Goal: Task Accomplishment & Management: Complete application form

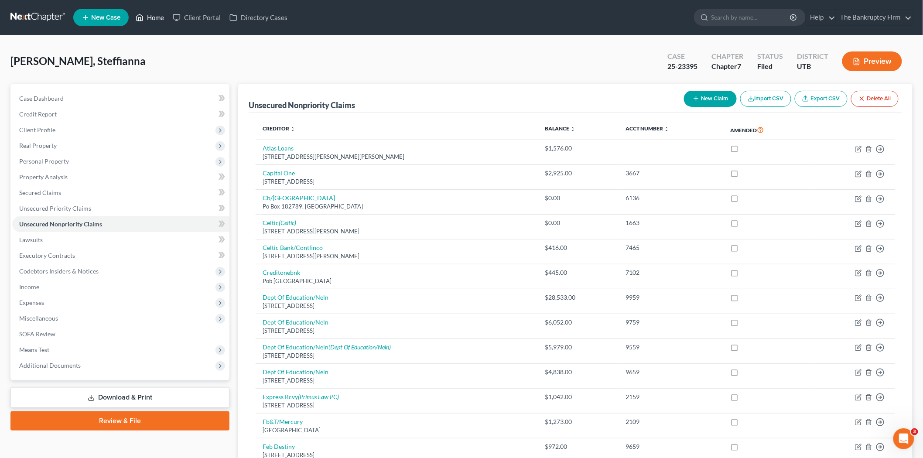
click at [151, 19] on link "Home" at bounding box center [149, 18] width 37 height 16
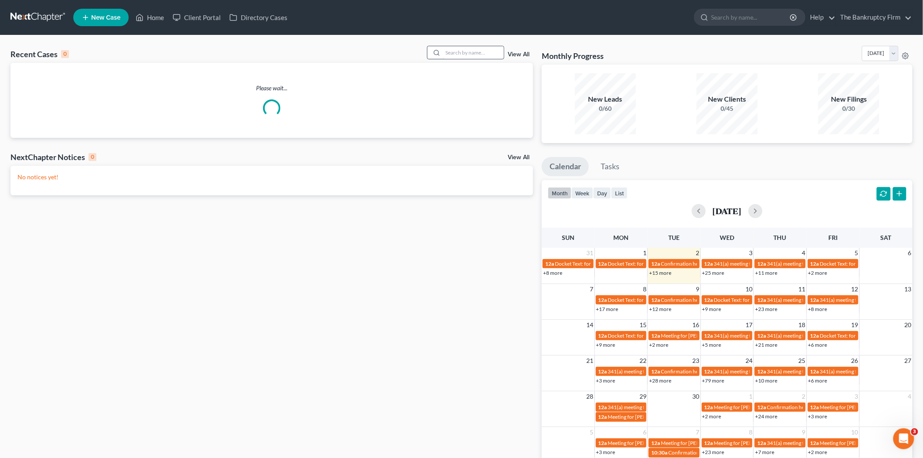
click at [483, 50] on input "search" at bounding box center [473, 52] width 61 height 13
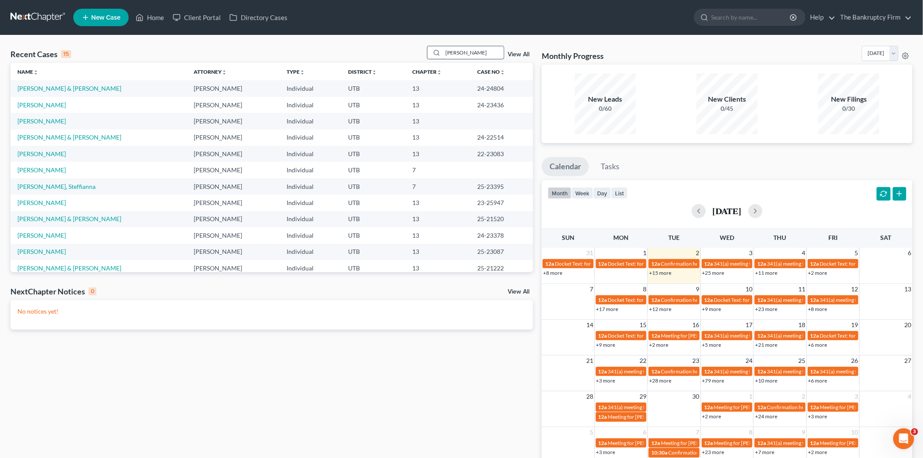
type input "willard"
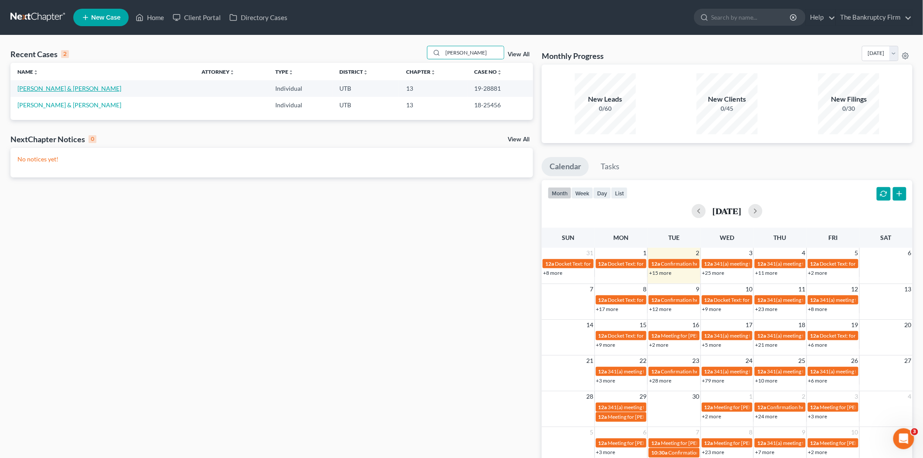
click at [74, 89] on link "[PERSON_NAME] & [PERSON_NAME]" at bounding box center [69, 88] width 104 height 7
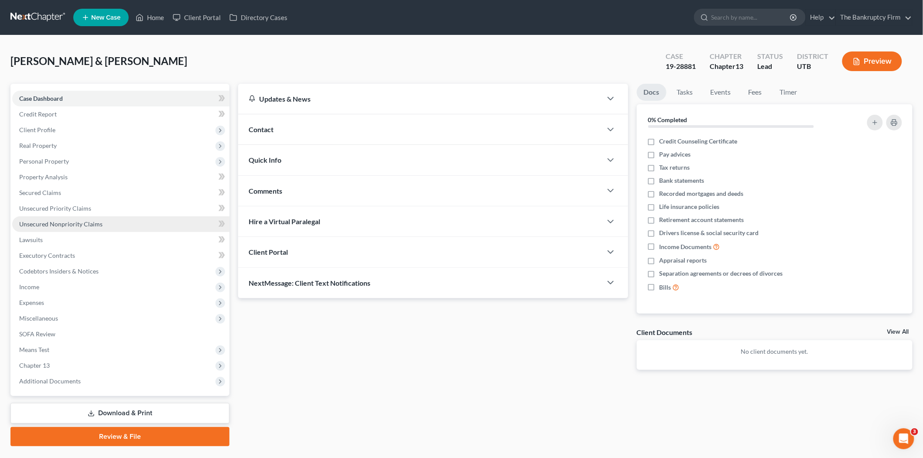
click at [124, 221] on link "Unsecured Nonpriority Claims" at bounding box center [120, 224] width 217 height 16
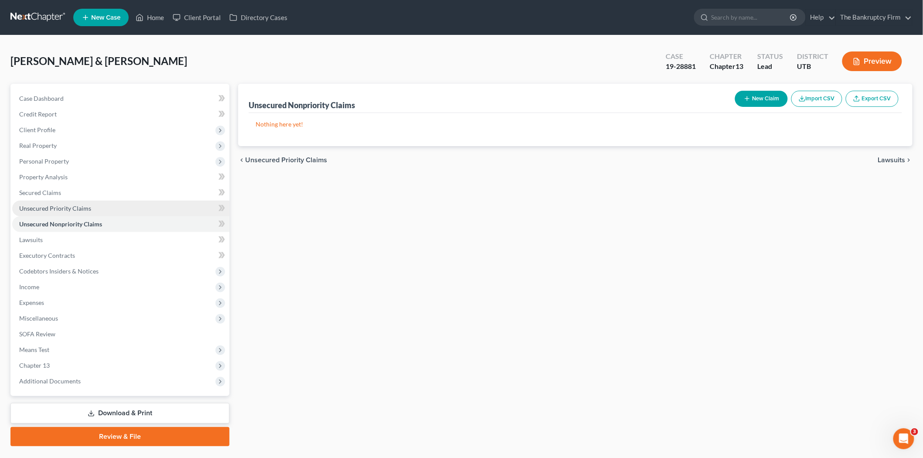
click at [131, 207] on link "Unsecured Priority Claims" at bounding box center [120, 209] width 217 height 16
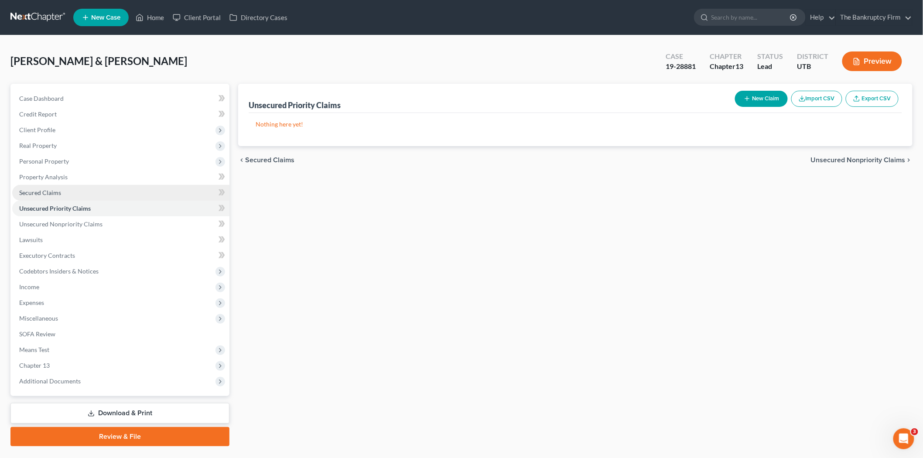
click at [132, 190] on link "Secured Claims" at bounding box center [120, 193] width 217 height 16
drag, startPoint x: 156, startPoint y: 204, endPoint x: 161, endPoint y: 221, distance: 17.5
click at [156, 205] on link "Unsecured Priority Claims" at bounding box center [120, 209] width 217 height 16
click at [164, 222] on link "Unsecured Nonpriority Claims" at bounding box center [120, 224] width 217 height 16
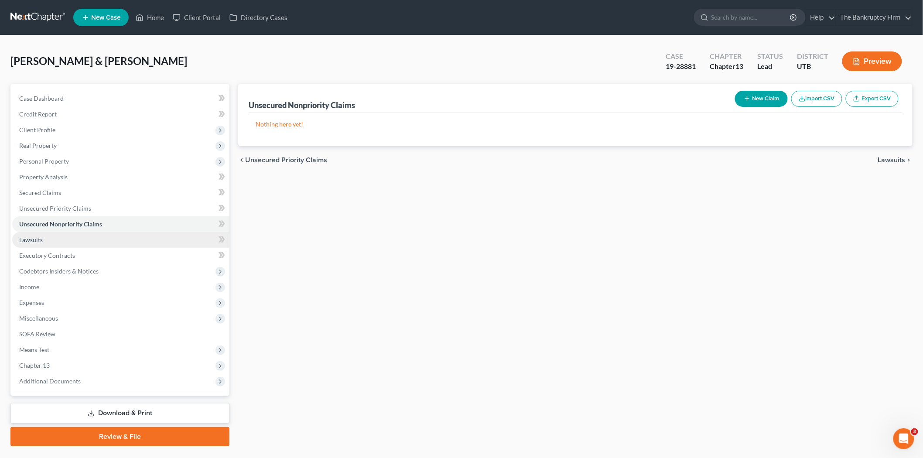
click at [144, 241] on link "Lawsuits" at bounding box center [120, 240] width 217 height 16
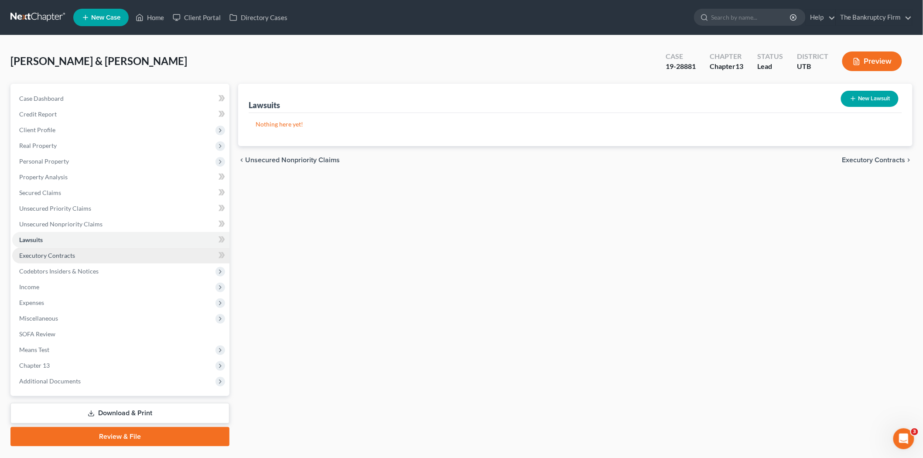
click at [143, 255] on link "Executory Contracts" at bounding box center [120, 256] width 217 height 16
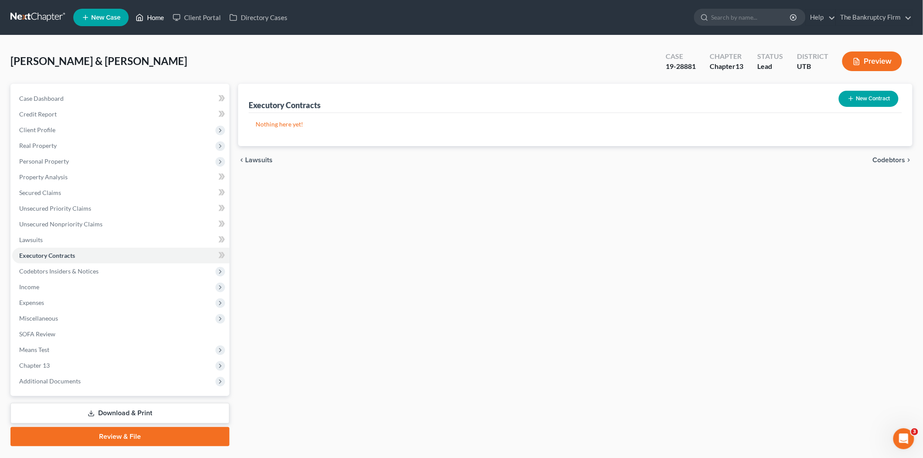
click at [158, 18] on link "Home" at bounding box center [149, 18] width 37 height 16
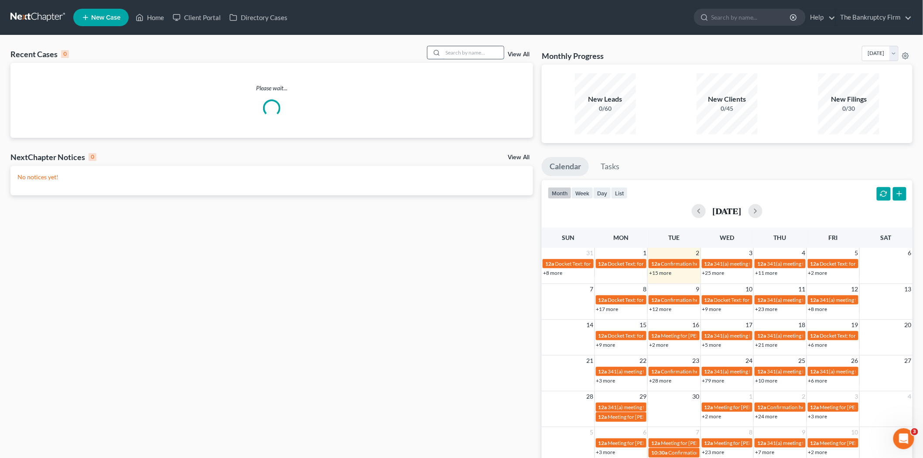
click at [476, 57] on input "search" at bounding box center [473, 52] width 61 height 13
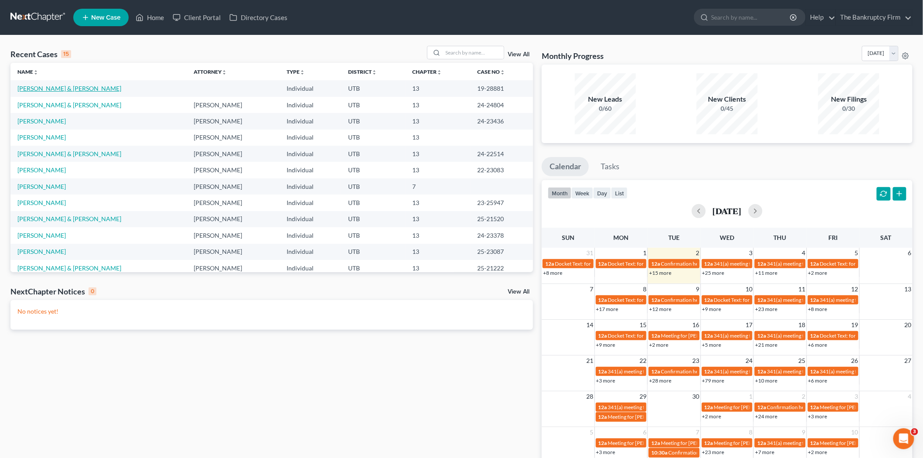
click at [72, 90] on link "[PERSON_NAME] & [PERSON_NAME]" at bounding box center [69, 88] width 104 height 7
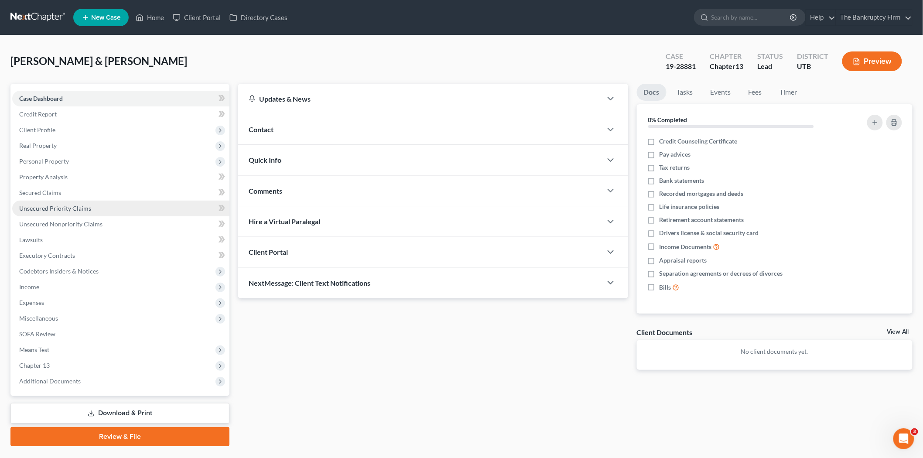
click at [185, 201] on link "Unsecured Priority Claims" at bounding box center [120, 209] width 217 height 16
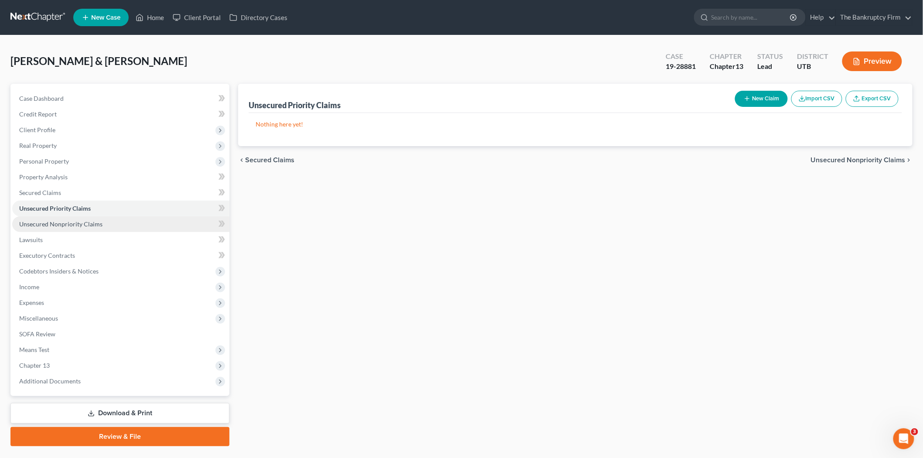
click at [208, 225] on link "Unsecured Nonpriority Claims" at bounding box center [120, 224] width 217 height 16
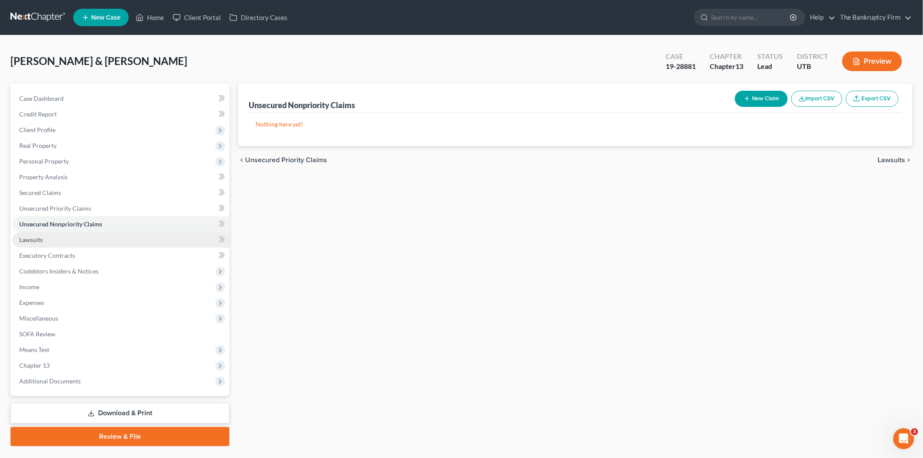
click at [207, 238] on link "Lawsuits" at bounding box center [120, 240] width 217 height 16
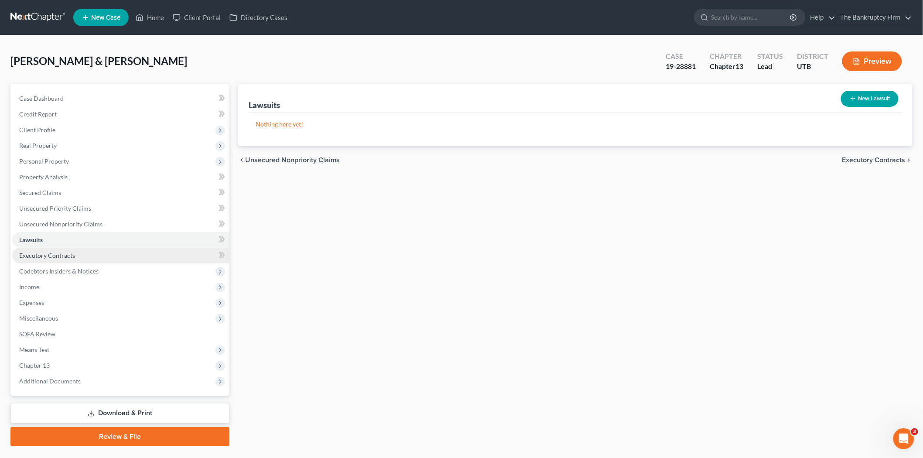
click at [194, 255] on link "Executory Contracts" at bounding box center [120, 256] width 217 height 16
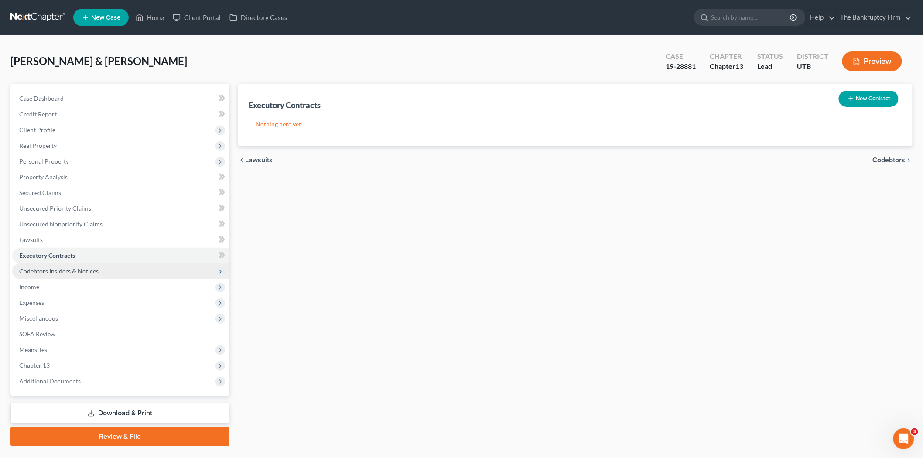
click at [192, 267] on span "Codebtors Insiders & Notices" at bounding box center [120, 271] width 217 height 16
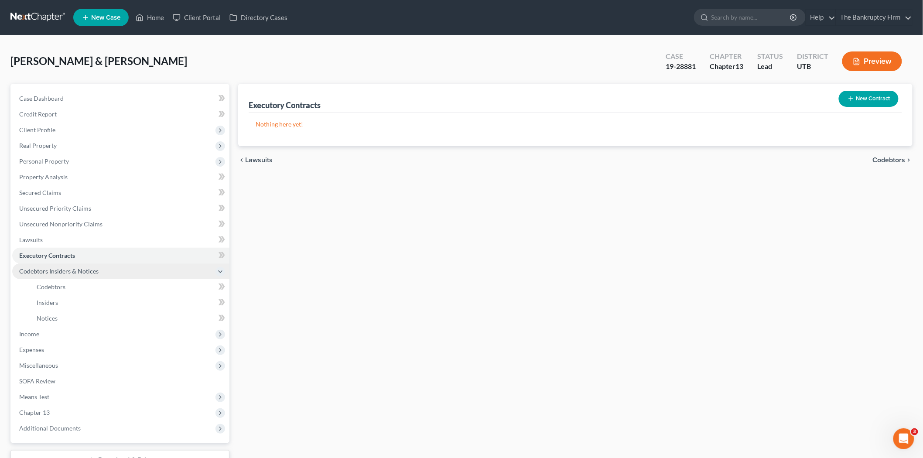
click at [166, 266] on span "Codebtors Insiders & Notices" at bounding box center [120, 271] width 217 height 16
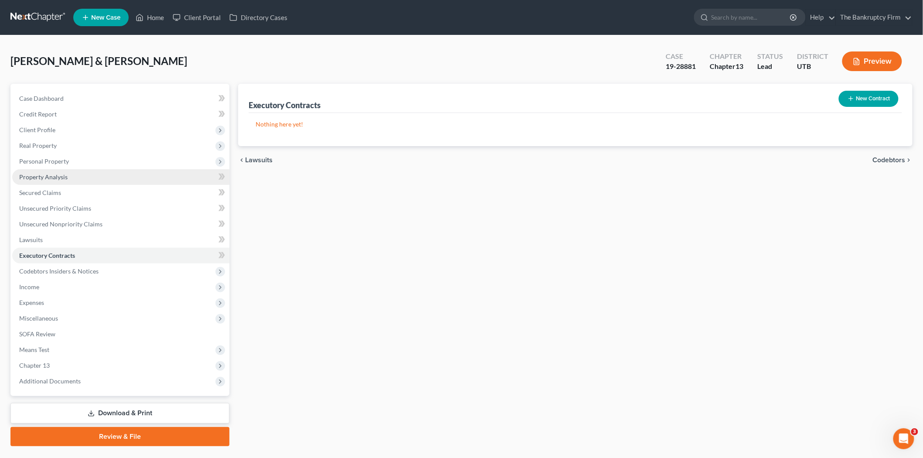
click at [127, 180] on link "Property Analysis" at bounding box center [120, 177] width 217 height 16
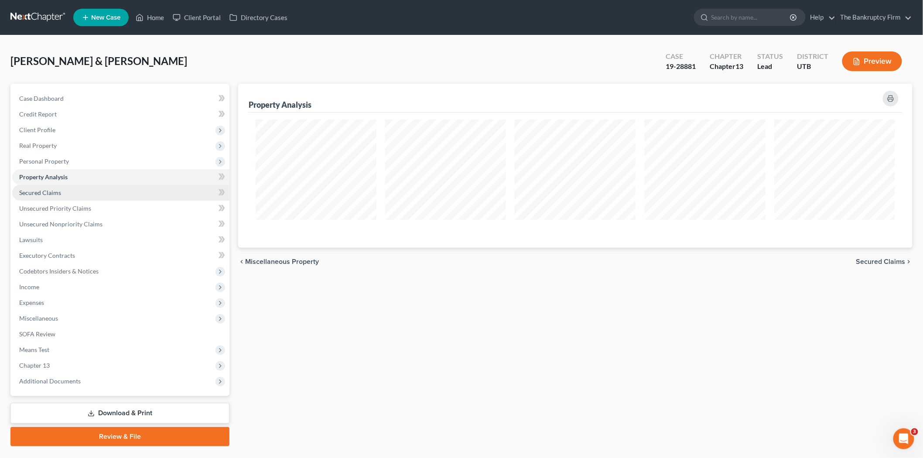
scroll to position [164, 674]
click at [128, 193] on link "Secured Claims" at bounding box center [120, 193] width 217 height 16
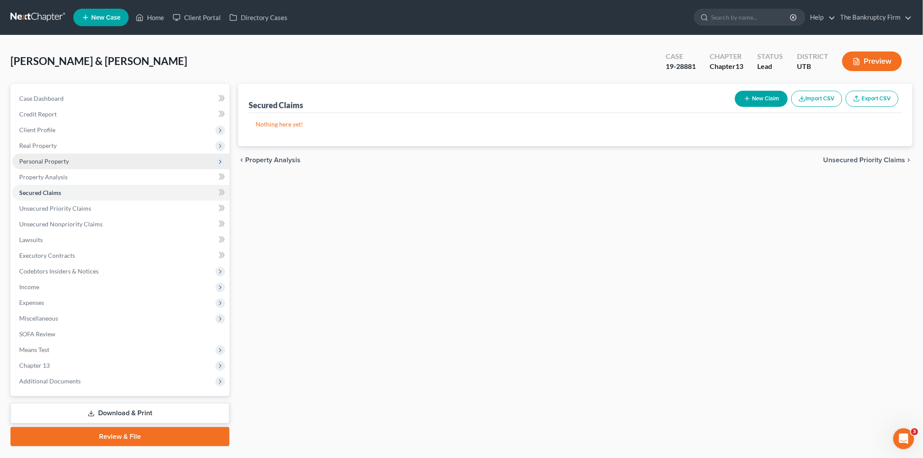
click at [119, 153] on span "Personal Property" at bounding box center [120, 161] width 217 height 16
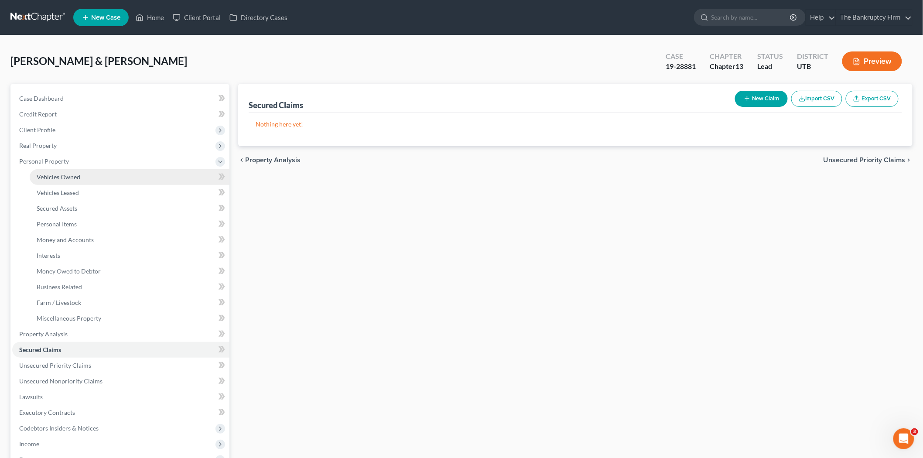
click at [114, 176] on link "Vehicles Owned" at bounding box center [130, 177] width 200 height 16
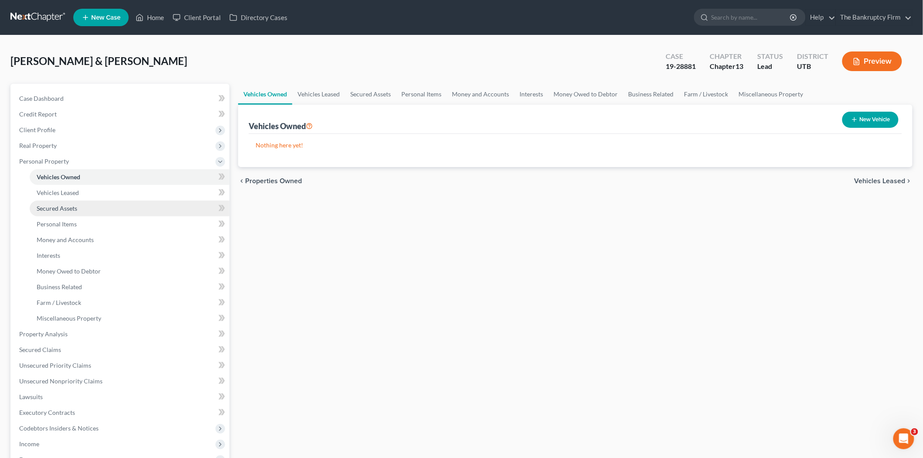
click at [119, 201] on link "Secured Assets" at bounding box center [130, 209] width 200 height 16
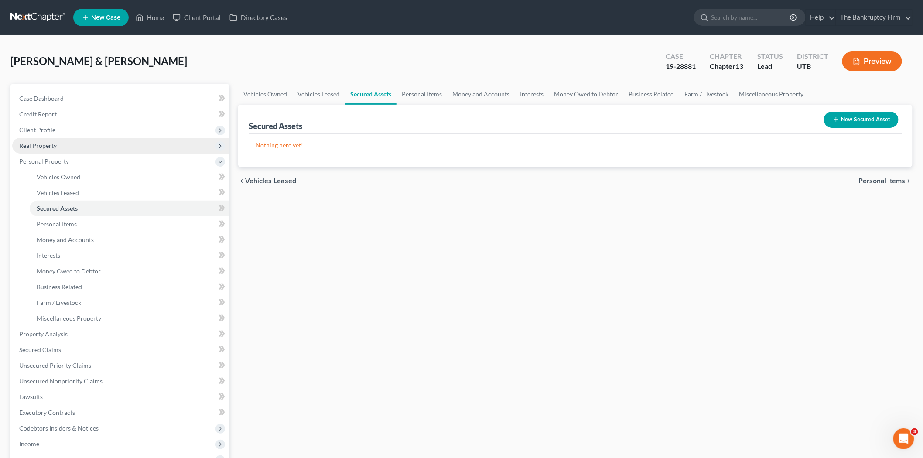
click at [119, 151] on span "Real Property" at bounding box center [120, 146] width 217 height 16
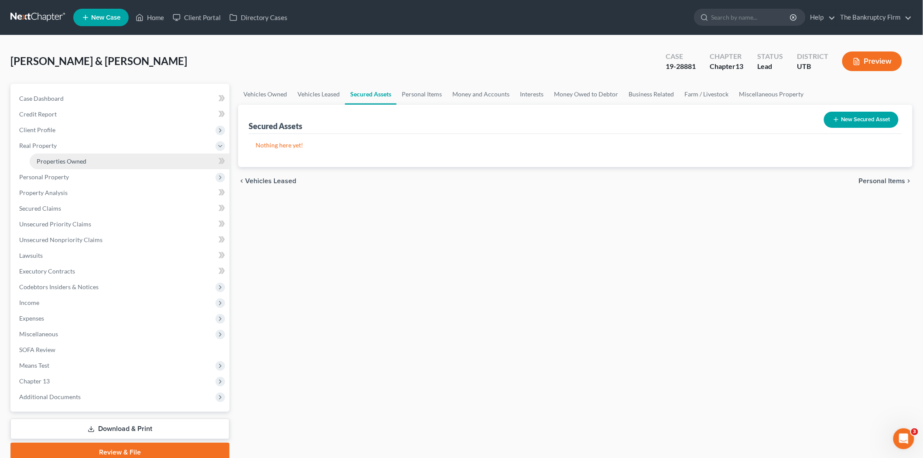
click at [118, 162] on link "Properties Owned" at bounding box center [130, 161] width 200 height 16
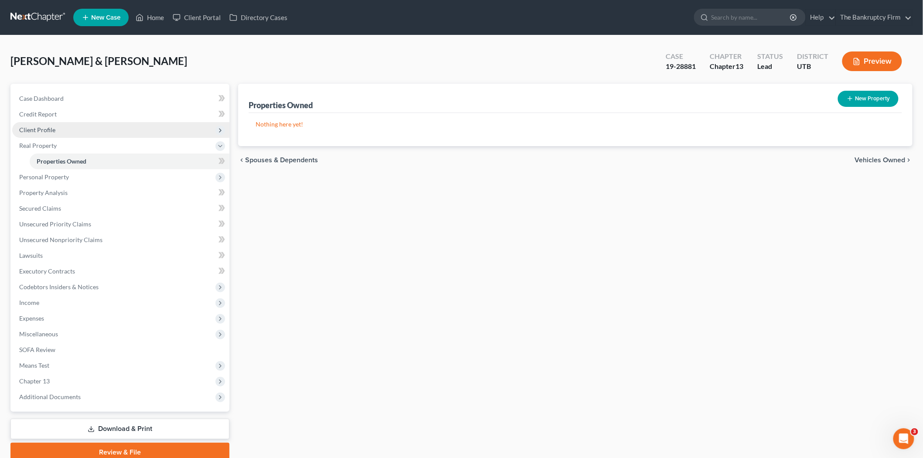
click at [118, 129] on span "Client Profile" at bounding box center [120, 130] width 217 height 16
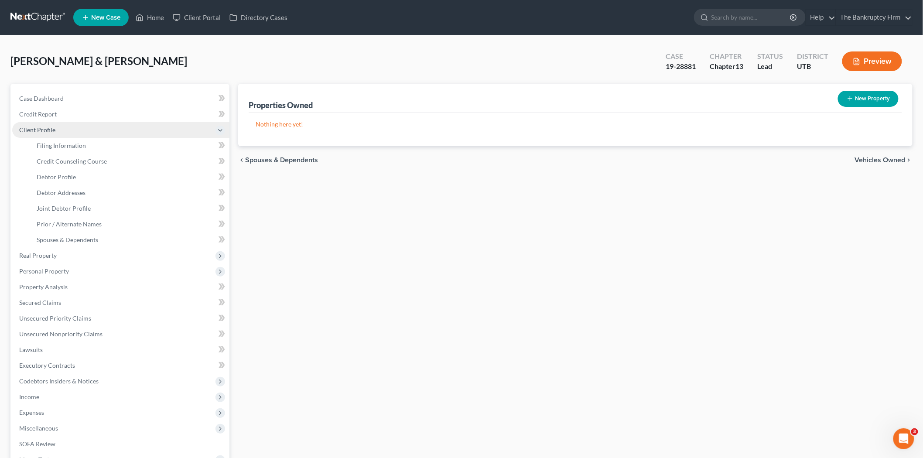
click at [124, 125] on span "Client Profile" at bounding box center [120, 130] width 217 height 16
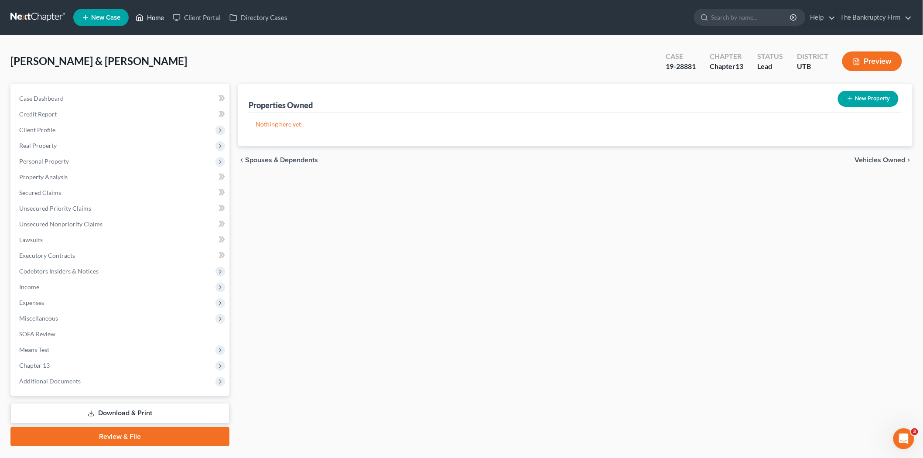
click at [144, 14] on link "Home" at bounding box center [149, 18] width 37 height 16
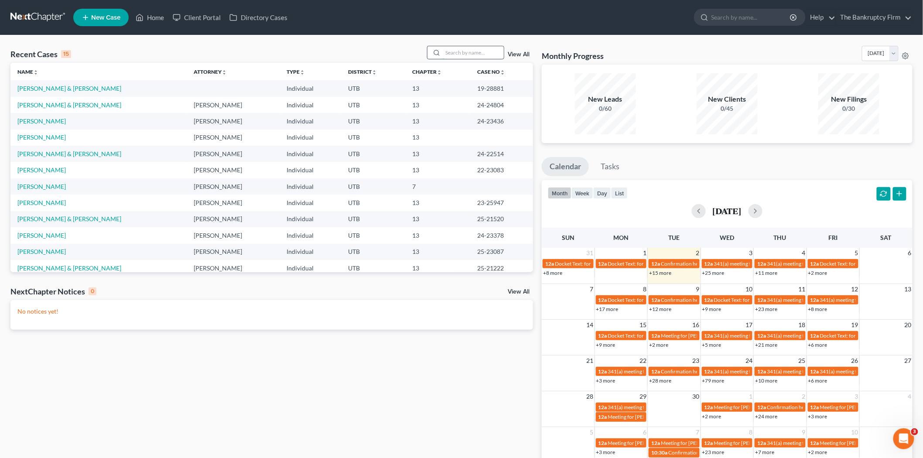
click at [476, 50] on input "search" at bounding box center [473, 52] width 61 height 13
click at [525, 55] on link "View All" at bounding box center [519, 54] width 22 height 6
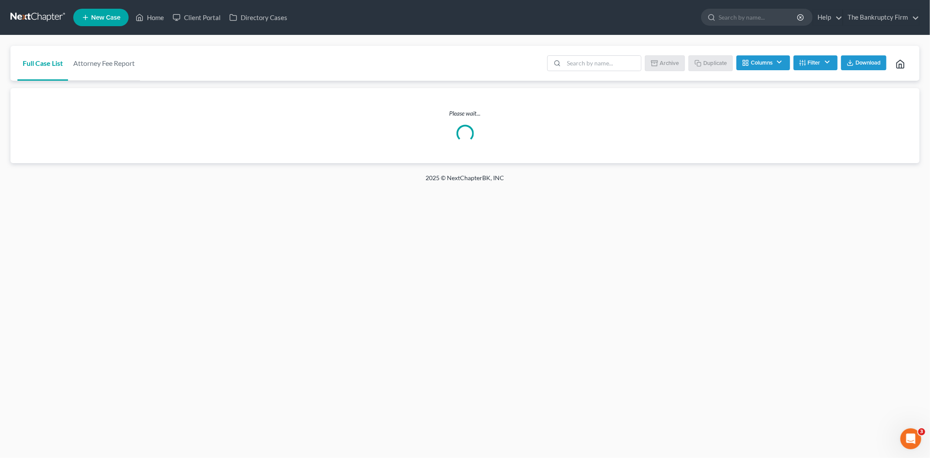
click at [599, 52] on div "Batch Download Archive Un-archive Duplicate Columns Attorney Case Number Area O…" at bounding box center [727, 63] width 371 height 35
click at [594, 58] on input "search" at bounding box center [602, 63] width 77 height 15
type input "willard"
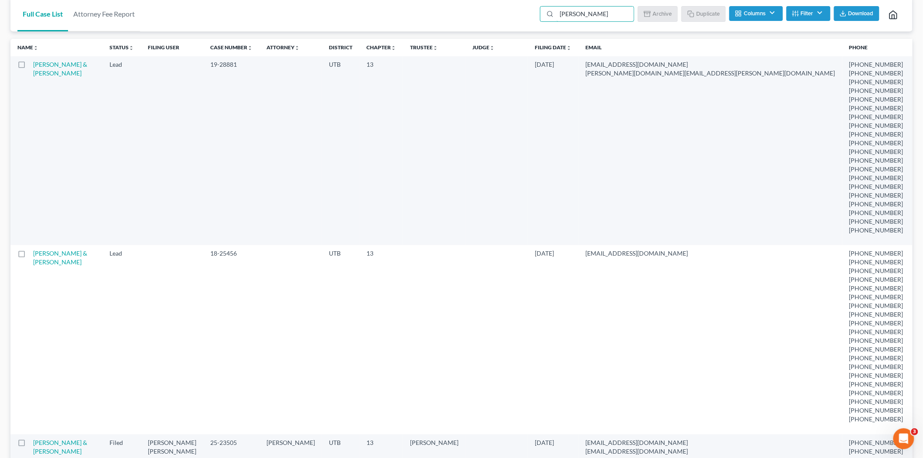
scroll to position [48, 0]
drag, startPoint x: 440, startPoint y: 68, endPoint x: 477, endPoint y: 65, distance: 36.8
click at [528, 65] on td "[DATE]" at bounding box center [553, 151] width 51 height 189
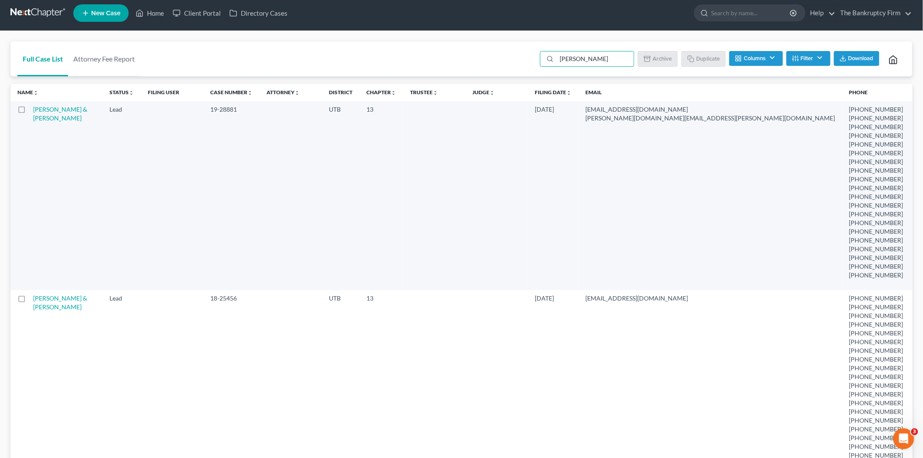
scroll to position [0, 0]
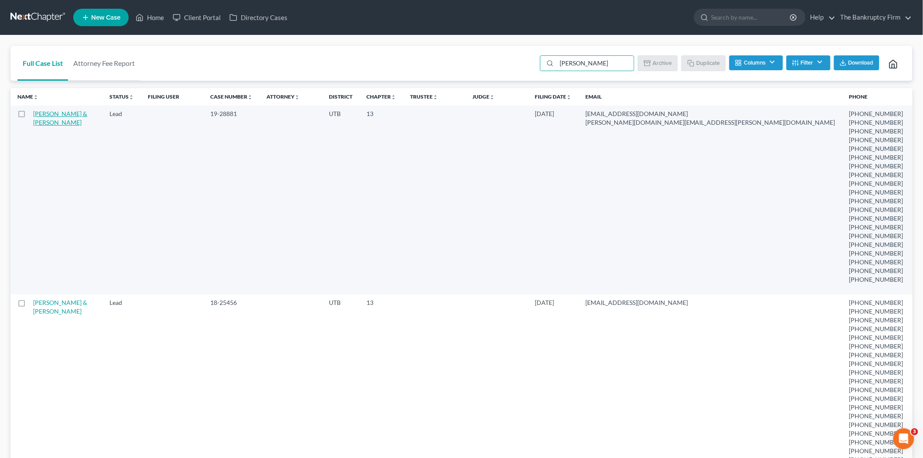
click at [49, 121] on link "[PERSON_NAME] & [PERSON_NAME]" at bounding box center [60, 118] width 54 height 16
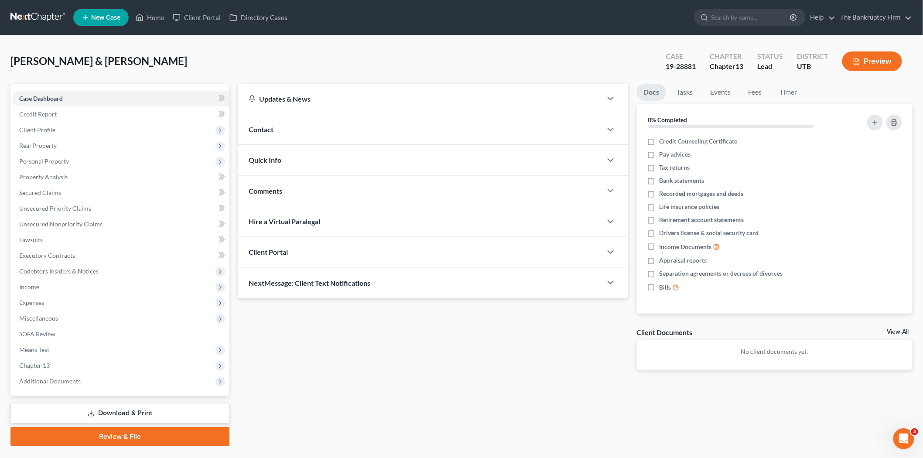
click at [357, 98] on div "Updates & News" at bounding box center [420, 98] width 343 height 9
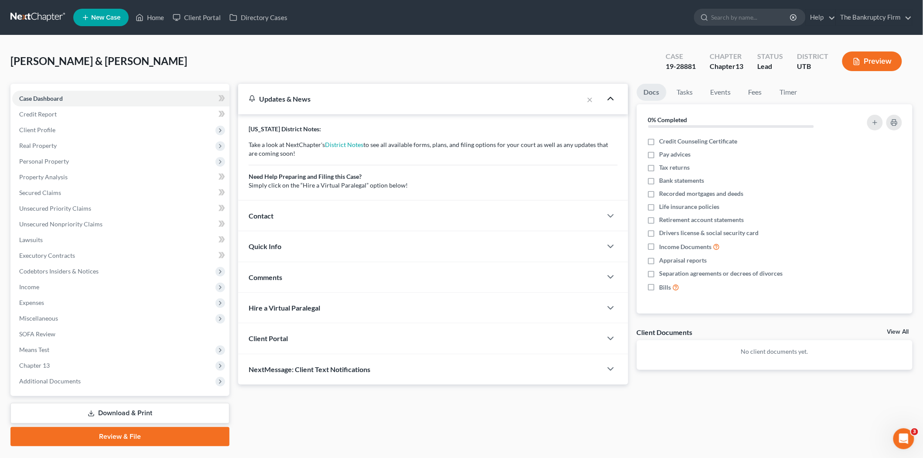
click at [606, 98] on icon "button" at bounding box center [610, 98] width 10 height 10
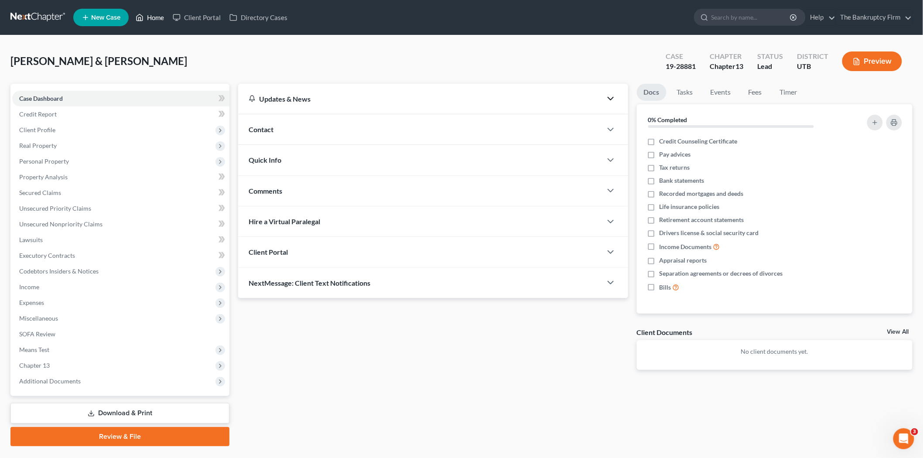
click at [163, 16] on link "Home" at bounding box center [149, 18] width 37 height 16
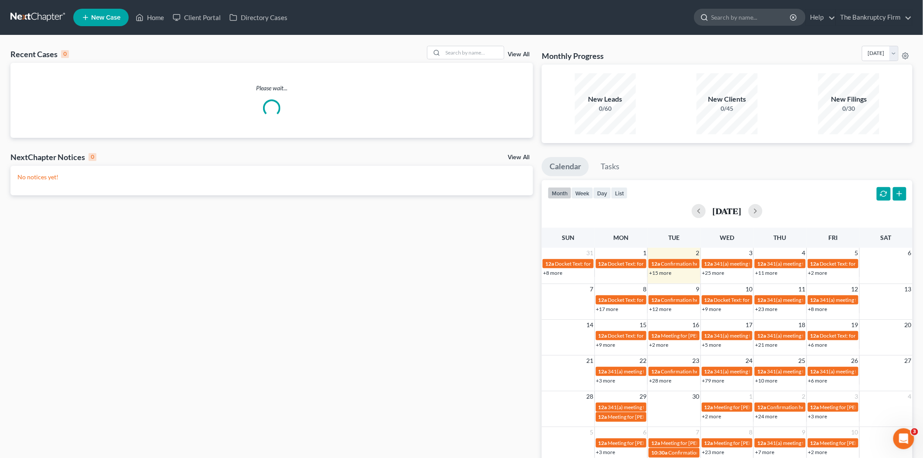
click at [740, 20] on input "search" at bounding box center [751, 17] width 80 height 16
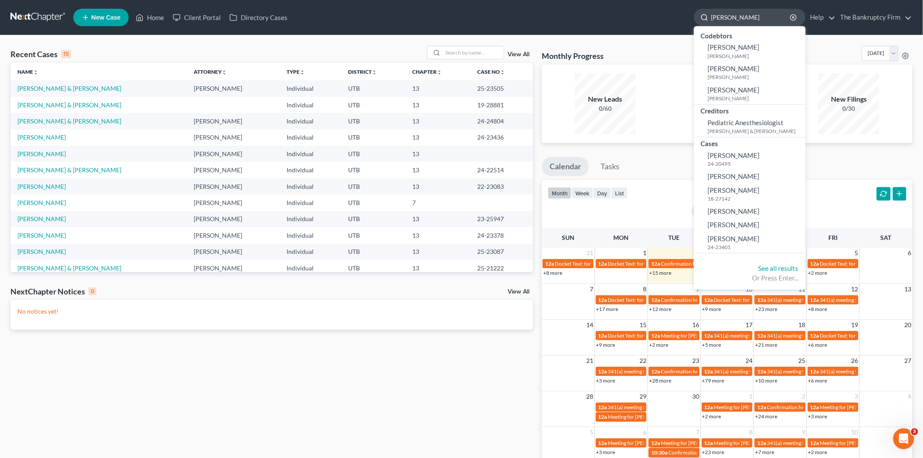
drag, startPoint x: 740, startPoint y: 19, endPoint x: 702, endPoint y: 17, distance: 37.6
click at [702, 17] on div "anthony c" at bounding box center [750, 17] width 112 height 17
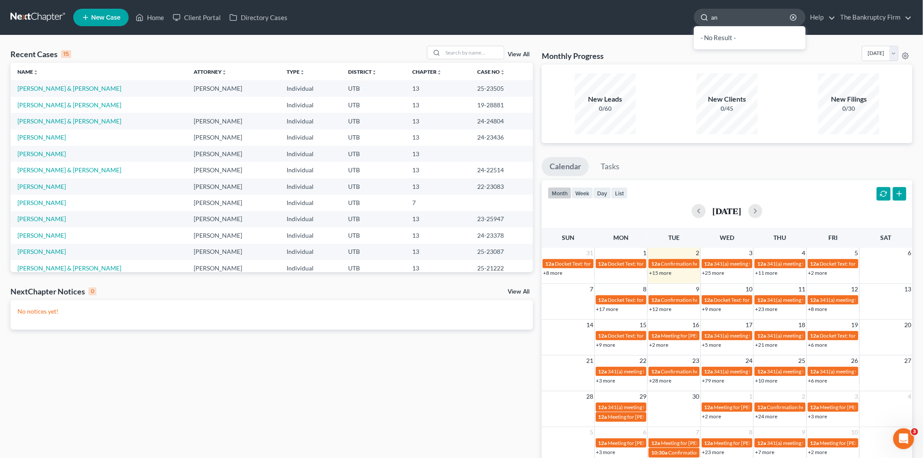
type input "a"
type input "colw"
click at [730, 19] on input "colw" at bounding box center [751, 17] width 80 height 16
click at [147, 23] on link "Home" at bounding box center [149, 18] width 37 height 16
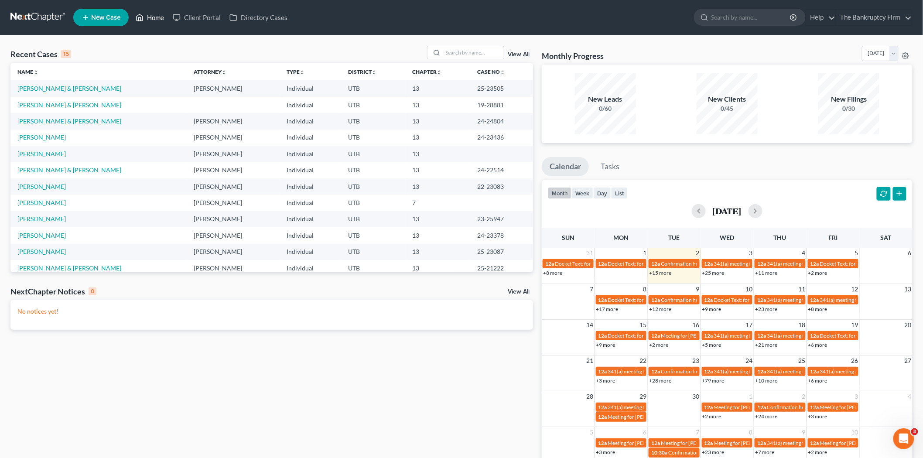
click at [147, 16] on link "Home" at bounding box center [149, 18] width 37 height 16
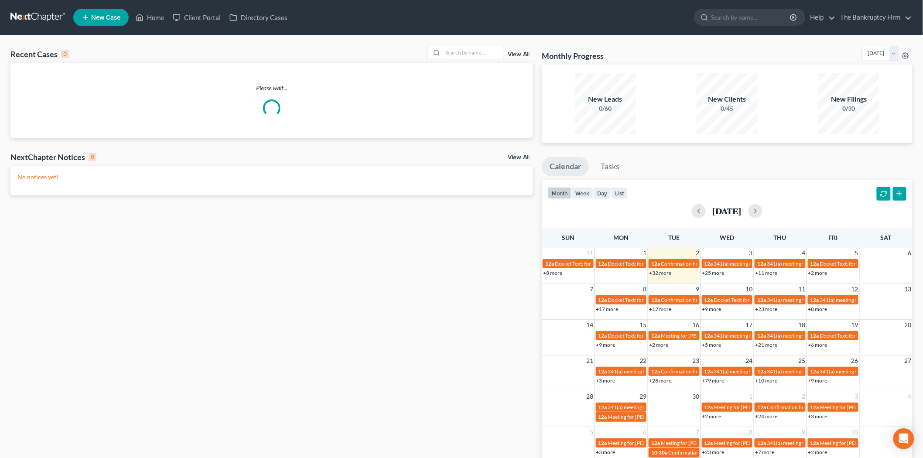
click at [517, 57] on link "View All" at bounding box center [519, 54] width 22 height 6
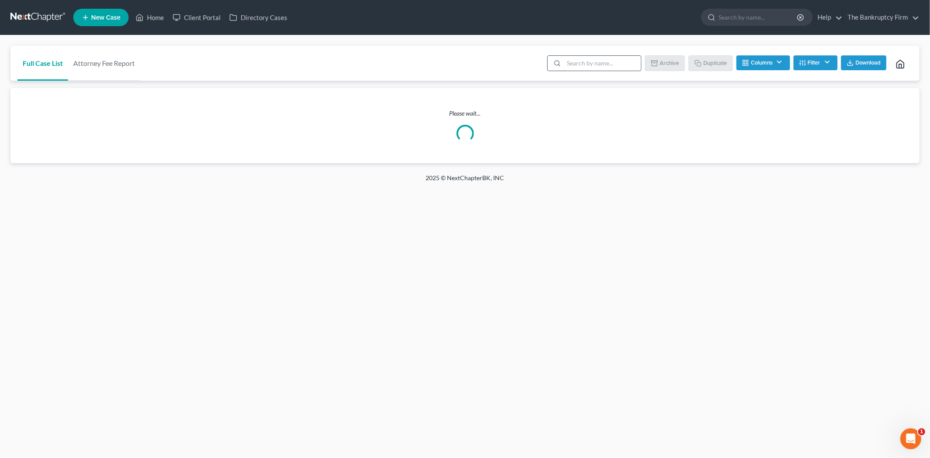
click at [602, 60] on input "search" at bounding box center [602, 63] width 77 height 15
type input "aaa"
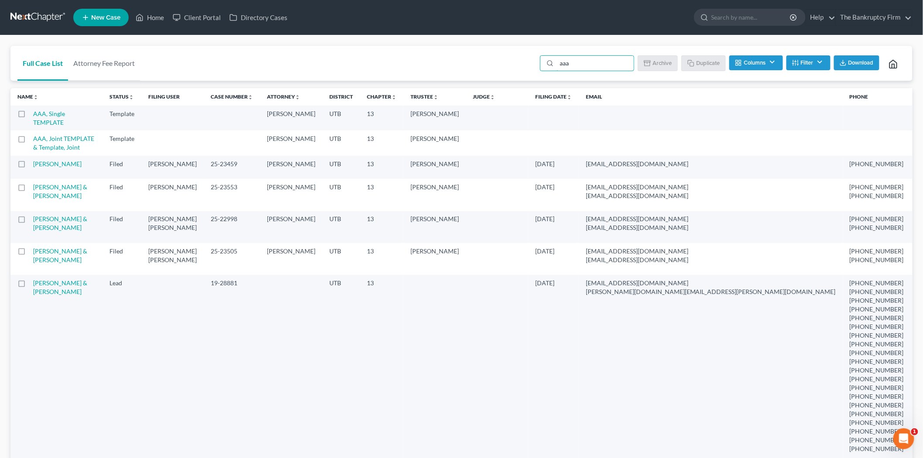
click at [30, 116] on label at bounding box center [30, 116] width 0 height 0
click at [33, 114] on input "checkbox" at bounding box center [36, 112] width 6 height 6
click at [697, 62] on button "Duplicate" at bounding box center [704, 62] width 44 height 15
checkbox input "false"
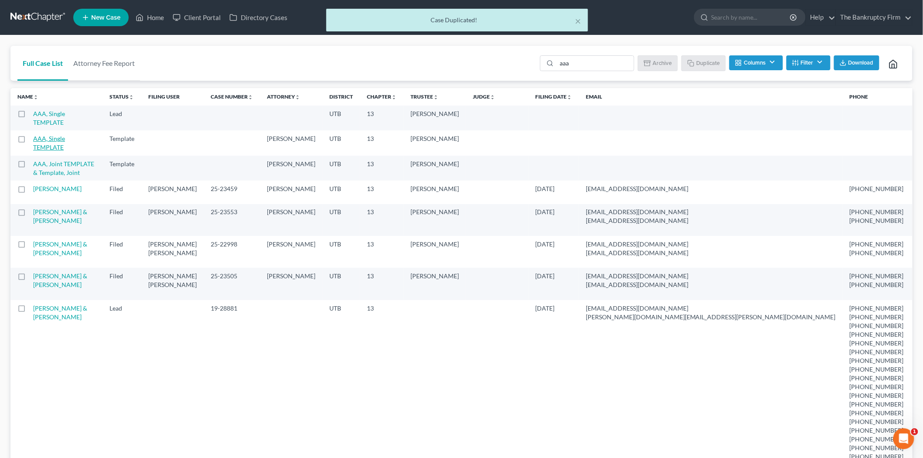
click at [54, 120] on link "AAA, Single TEMPLATE" at bounding box center [49, 118] width 32 height 16
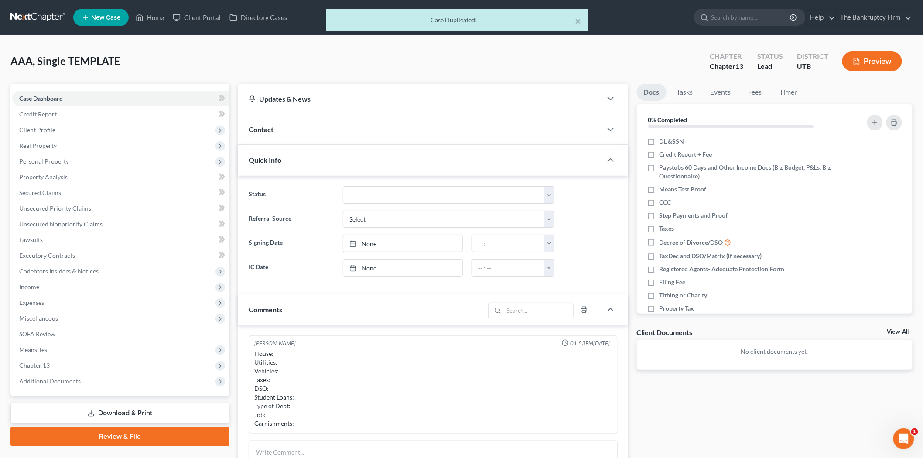
click at [315, 128] on div "Contact" at bounding box center [420, 129] width 364 height 30
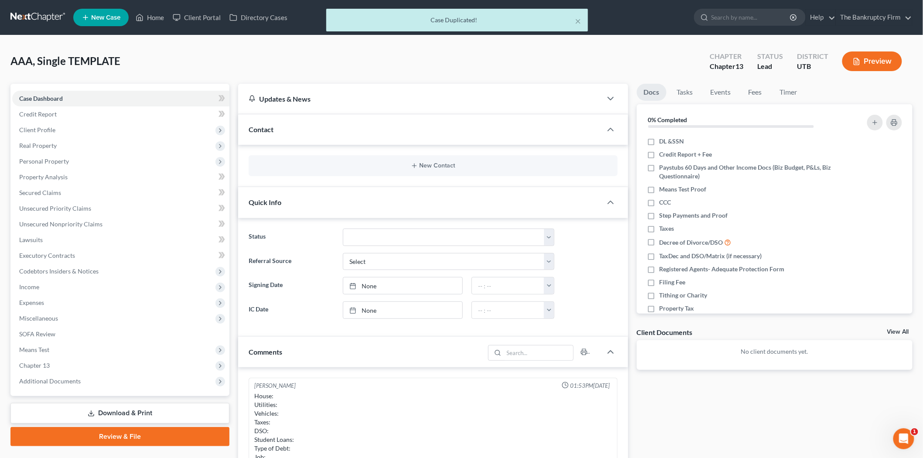
click at [381, 160] on div "New Contact" at bounding box center [433, 165] width 369 height 21
click at [424, 159] on div "New Contact" at bounding box center [433, 165] width 369 height 21
click at [424, 161] on div "New Contact" at bounding box center [433, 165] width 369 height 21
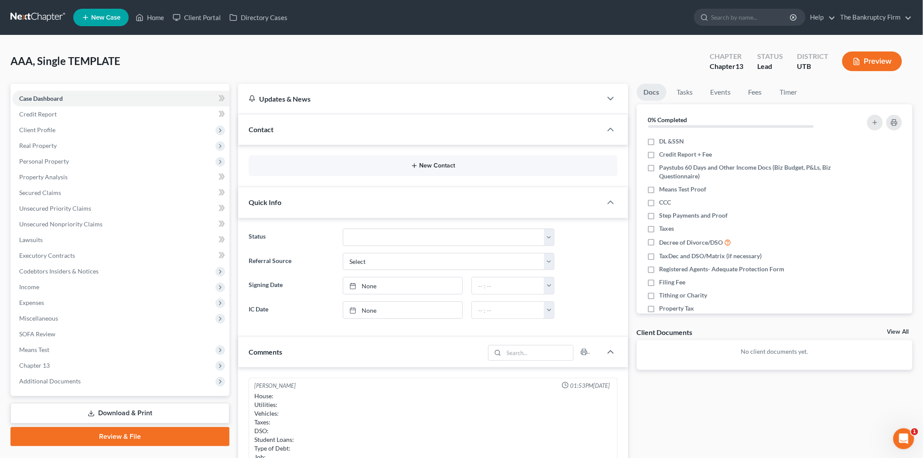
click at [424, 166] on button "New Contact" at bounding box center [433, 165] width 355 height 7
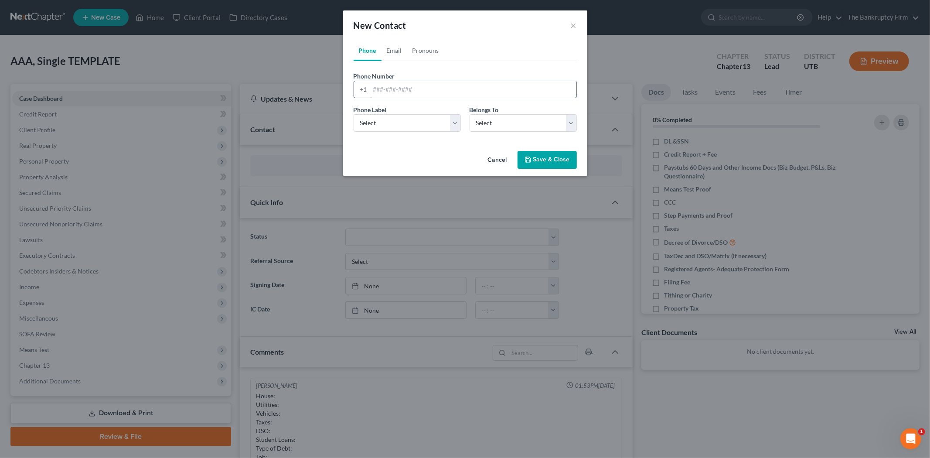
click at [512, 85] on input "tel" at bounding box center [473, 89] width 206 height 17
type input "[PHONE_NUMBER]"
click at [439, 119] on select "Select Mobile Home Work Other" at bounding box center [407, 122] width 107 height 17
select select "0"
click at [354, 114] on select "Select Mobile Home Work Other" at bounding box center [407, 122] width 107 height 17
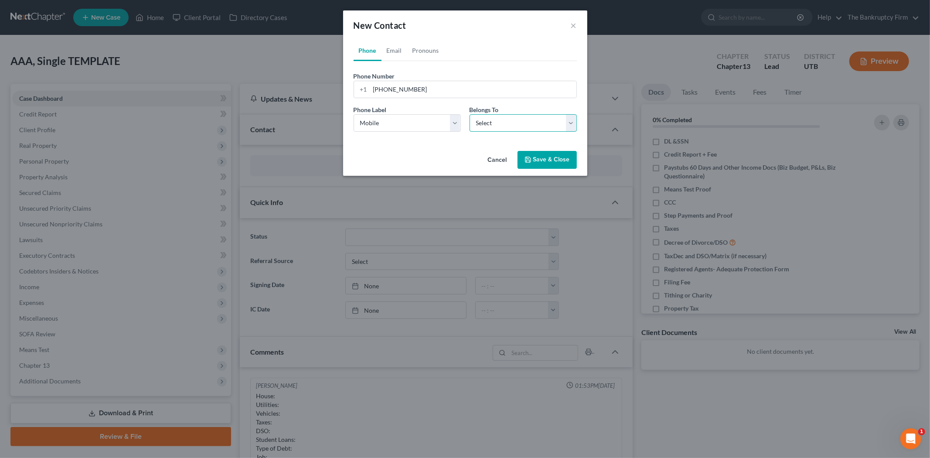
click at [508, 123] on select "Select Client Other" at bounding box center [523, 122] width 107 height 17
select select "0"
click at [470, 114] on select "Select Client Other" at bounding box center [523, 122] width 107 height 17
select select "0"
click at [398, 48] on link "Email" at bounding box center [395, 50] width 26 height 21
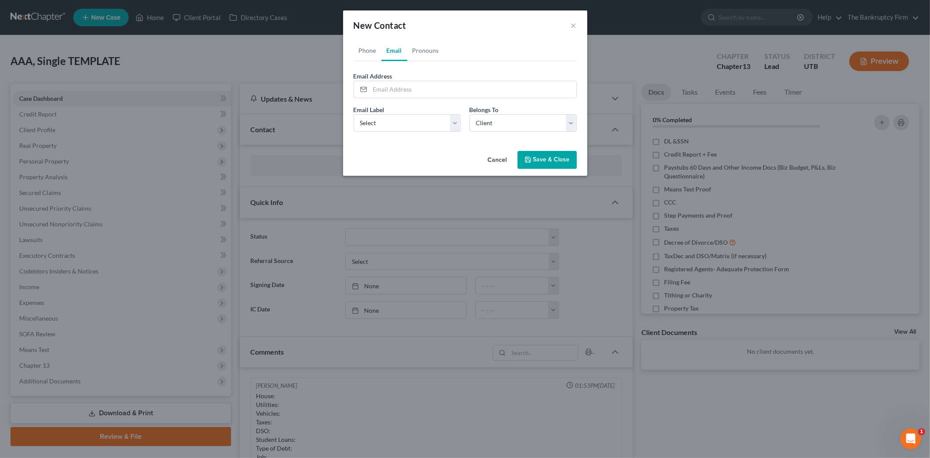
click at [396, 105] on div "Email Label Select Home Work Other" at bounding box center [407, 118] width 116 height 27
click at [399, 89] on input "email" at bounding box center [473, 89] width 206 height 17
type input "[EMAIL_ADDRESS][DOMAIN_NAME]"
click at [450, 126] on select "Select Home Work Other" at bounding box center [407, 122] width 107 height 17
select select "0"
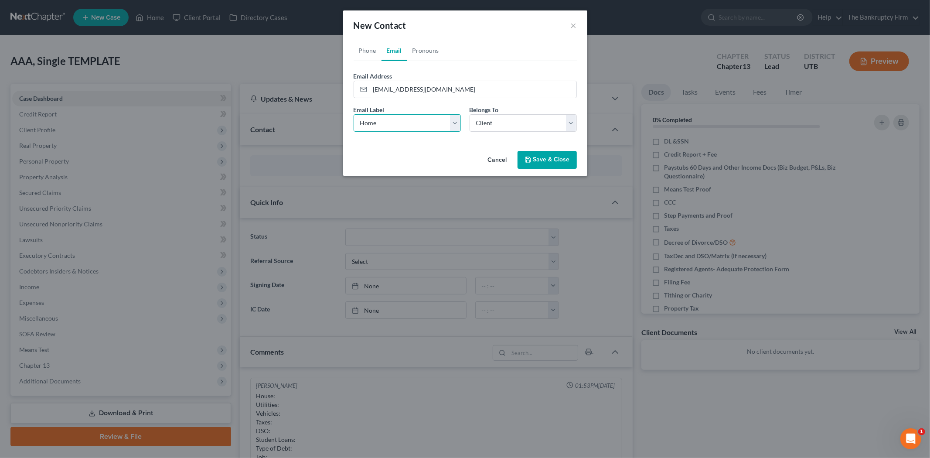
click at [354, 114] on select "Select Home Work Other" at bounding box center [407, 122] width 107 height 17
click at [481, 140] on div "Phone Email Pronouns Phone Number * [PHONE_NUMBER] Ext. Phone Label * Select Mo…" at bounding box center [465, 93] width 244 height 107
click at [543, 155] on button "Save & Close" at bounding box center [547, 160] width 59 height 18
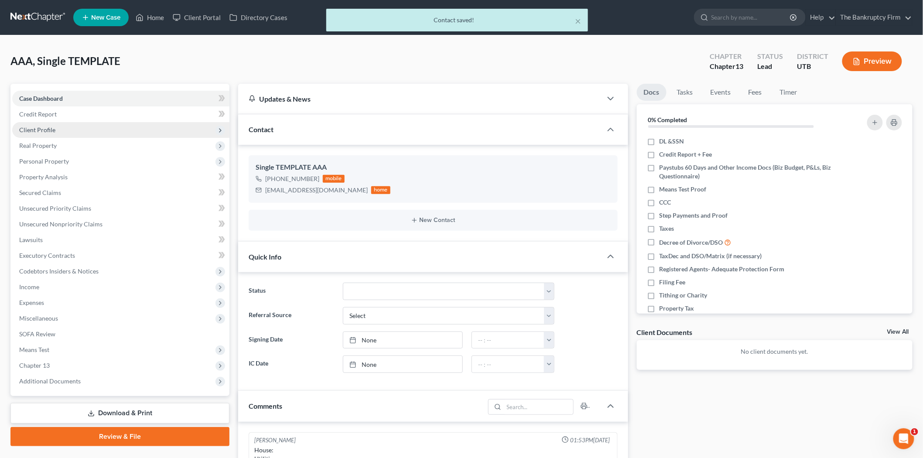
click at [110, 125] on span "Client Profile" at bounding box center [120, 130] width 217 height 16
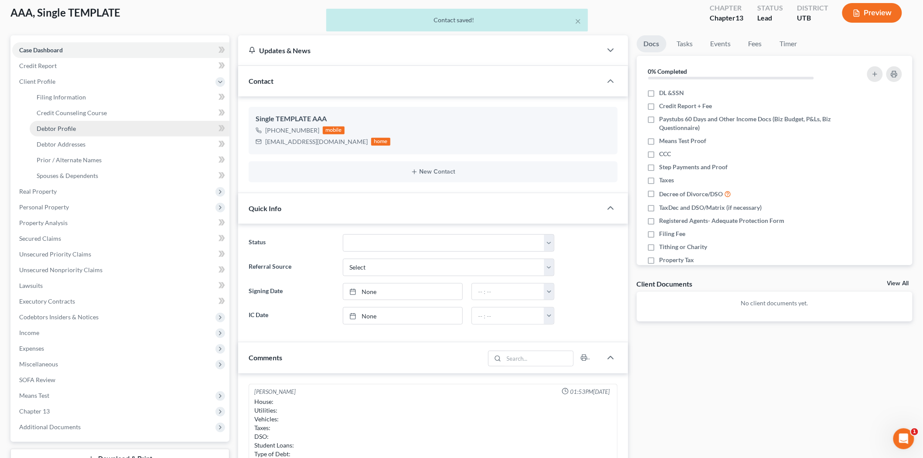
click at [97, 132] on link "Debtor Profile" at bounding box center [130, 129] width 200 height 16
select select "1"
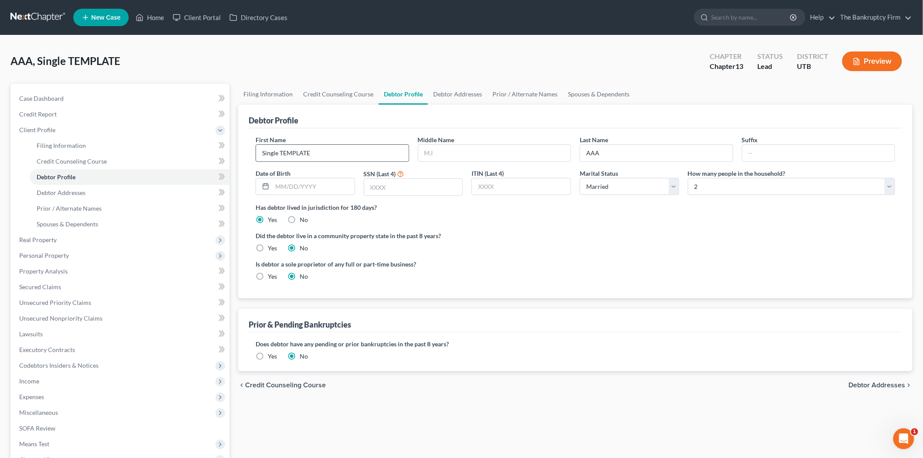
click at [350, 158] on input "Single TEMPLATE" at bounding box center [332, 153] width 153 height 17
click at [329, 160] on input "Single TEMPLATE" at bounding box center [332, 153] width 153 height 17
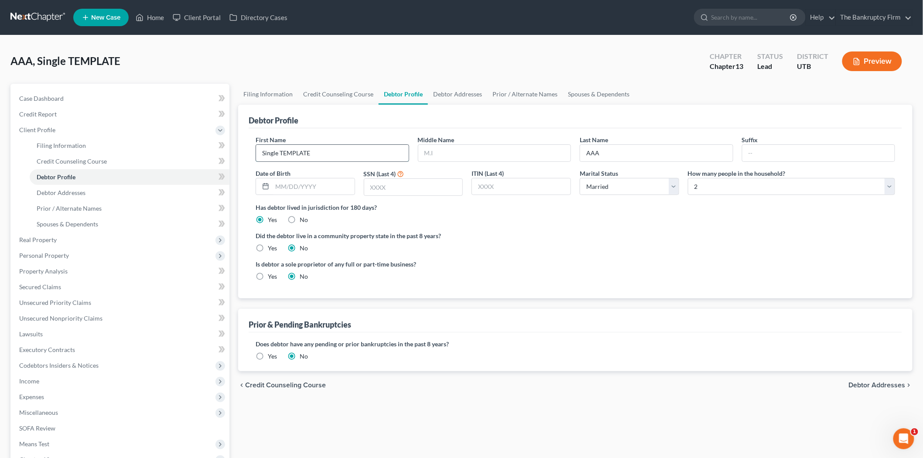
click at [329, 160] on input "Single TEMPLATE" at bounding box center [332, 153] width 153 height 17
type input "[PERSON_NAME]"
click at [77, 98] on link "Case Dashboard" at bounding box center [120, 99] width 217 height 16
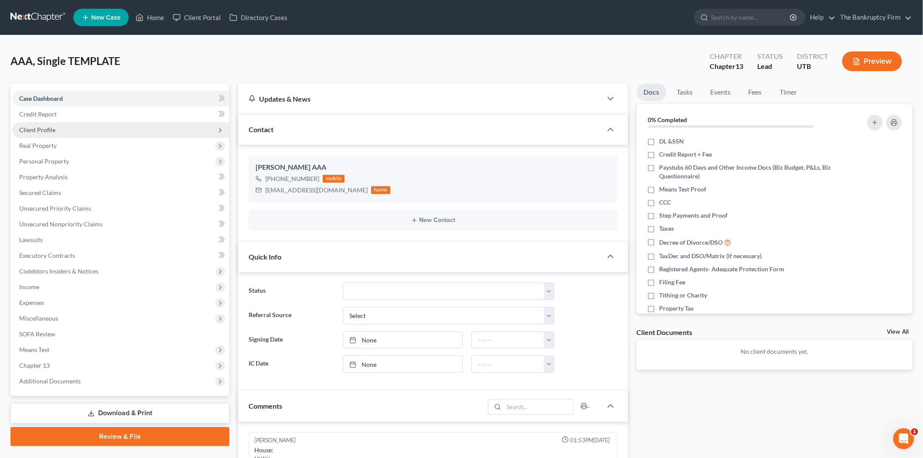
click at [83, 130] on span "Client Profile" at bounding box center [120, 130] width 217 height 16
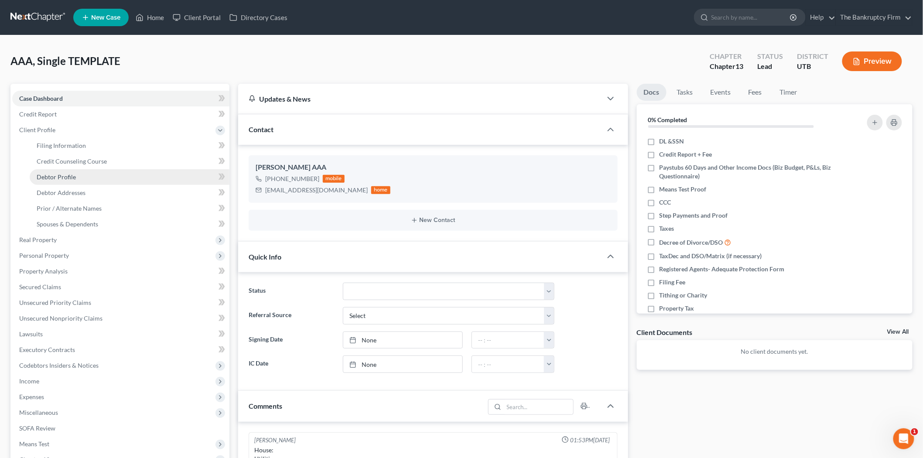
click at [90, 176] on link "Debtor Profile" at bounding box center [130, 177] width 200 height 16
select select "1"
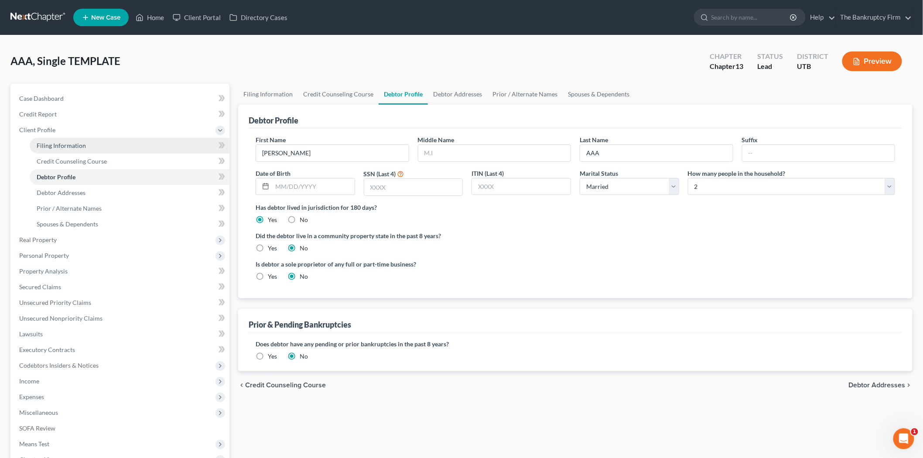
click at [117, 142] on link "Filing Information" at bounding box center [130, 146] width 200 height 16
select select "1"
select select "0"
select select "3"
select select "81"
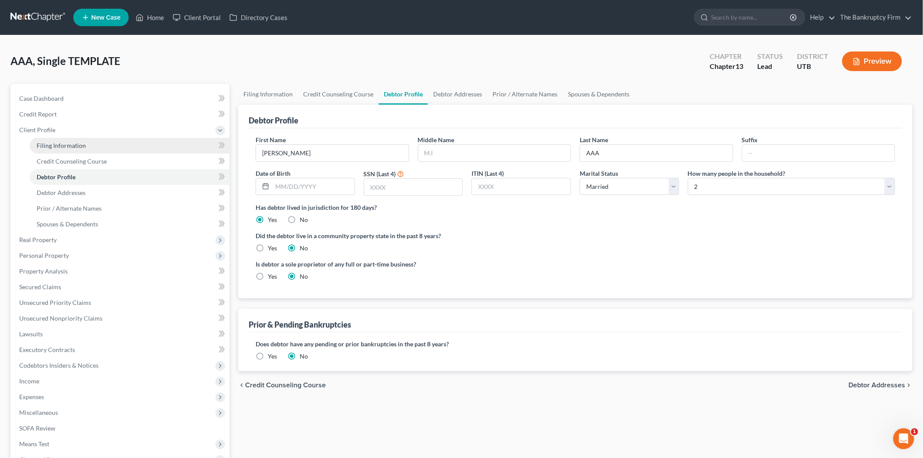
select select "0"
select select "46"
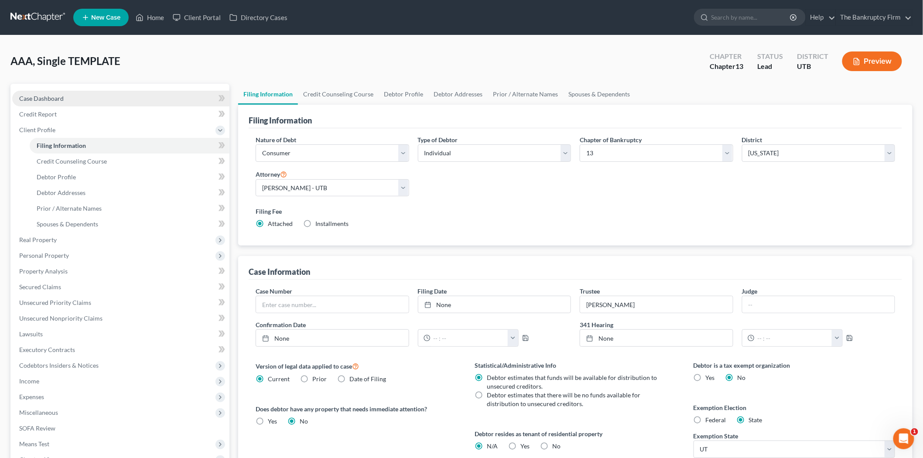
click at [83, 102] on link "Case Dashboard" at bounding box center [120, 99] width 217 height 16
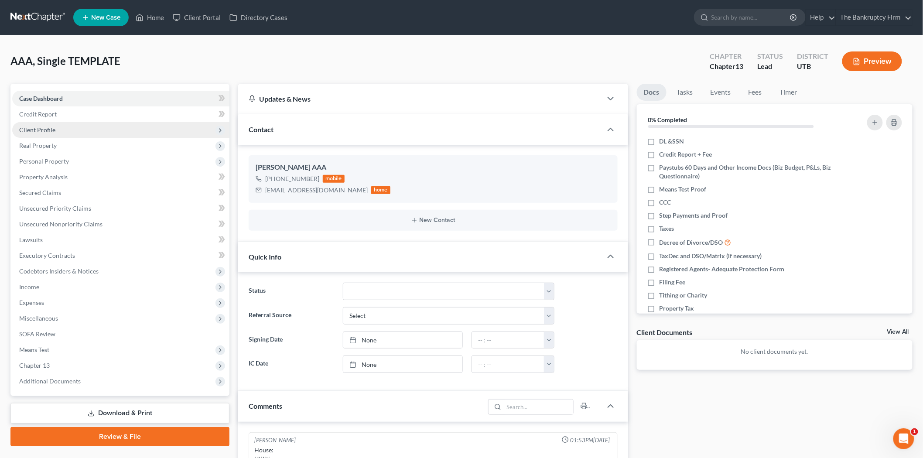
click at [82, 134] on span "Client Profile" at bounding box center [120, 130] width 217 height 16
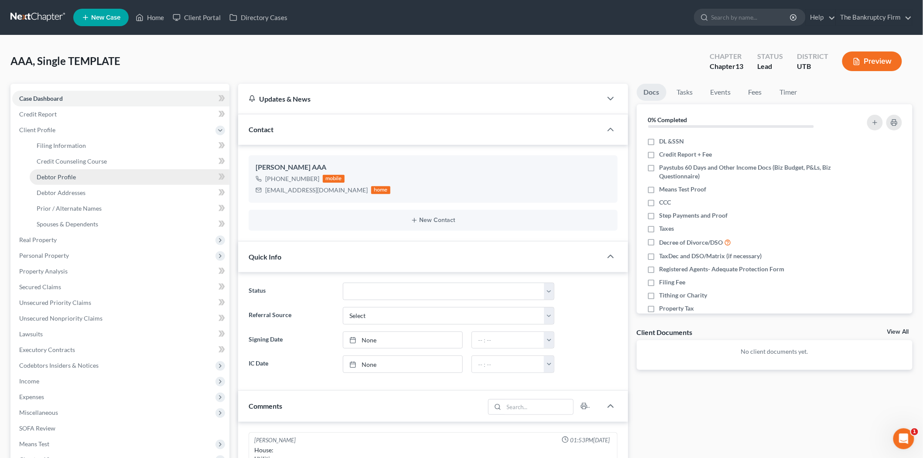
click at [74, 178] on span "Debtor Profile" at bounding box center [56, 176] width 39 height 7
select select "1"
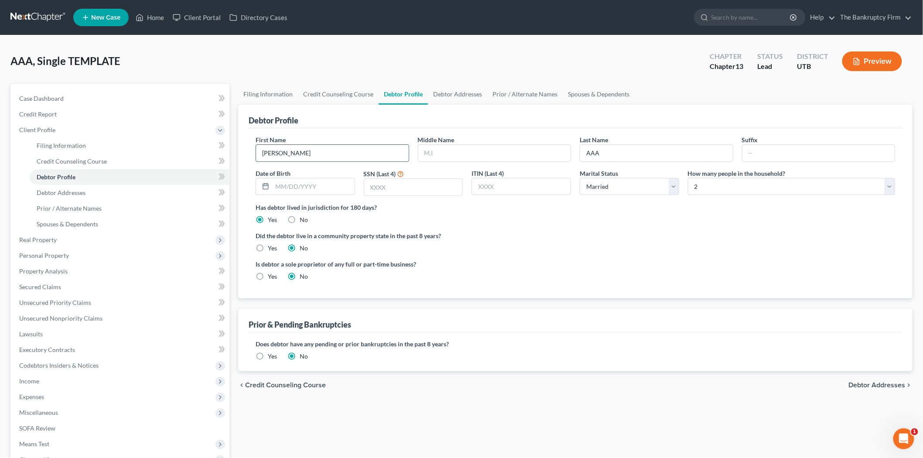
click at [263, 155] on input "[PERSON_NAME]" at bounding box center [332, 153] width 153 height 17
type input "[PERSON_NAME]"
drag, startPoint x: 623, startPoint y: 153, endPoint x: 612, endPoint y: 151, distance: 10.6
click at [621, 153] on input "AAA" at bounding box center [656, 153] width 153 height 17
type input "A"
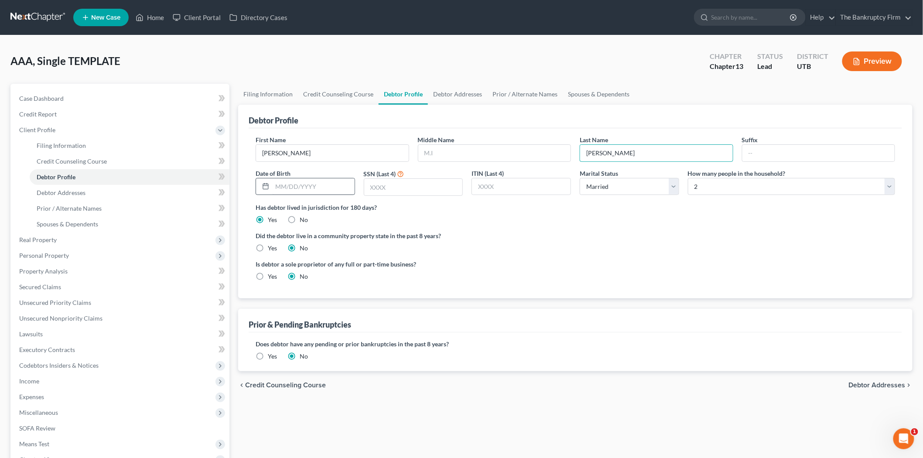
type input "[PERSON_NAME]"
drag, startPoint x: 298, startPoint y: 184, endPoint x: 332, endPoint y: 177, distance: 34.8
click at [300, 184] on input "text" at bounding box center [313, 186] width 82 height 17
type input "1"
type input "[DATE]"
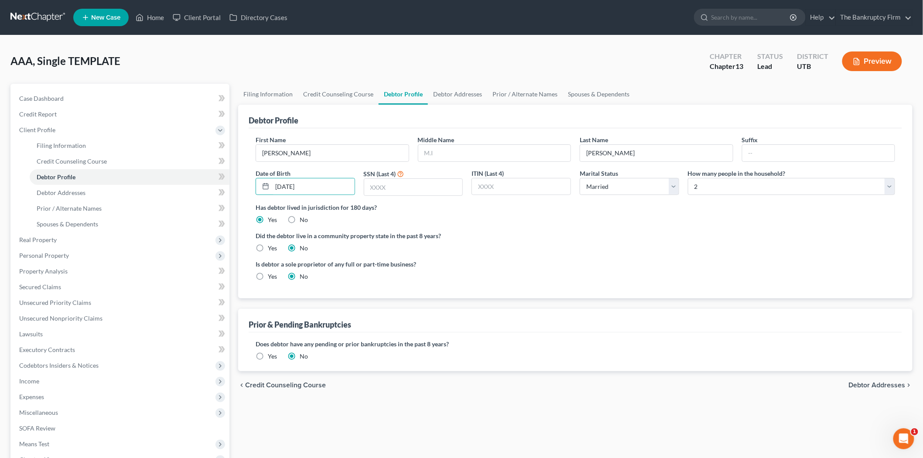
click at [453, 233] on label "Did the debtor live in a community property state in the past 8 years?" at bounding box center [575, 235] width 639 height 9
click at [437, 204] on label "Has debtor lived in jurisdiction for 180 days?" at bounding box center [575, 207] width 639 height 9
click at [438, 186] on input "text" at bounding box center [413, 187] width 99 height 17
type input "8541"
click at [531, 270] on div "Is debtor a sole proprietor of any full or part-time business? Yes No" at bounding box center [413, 269] width 324 height 21
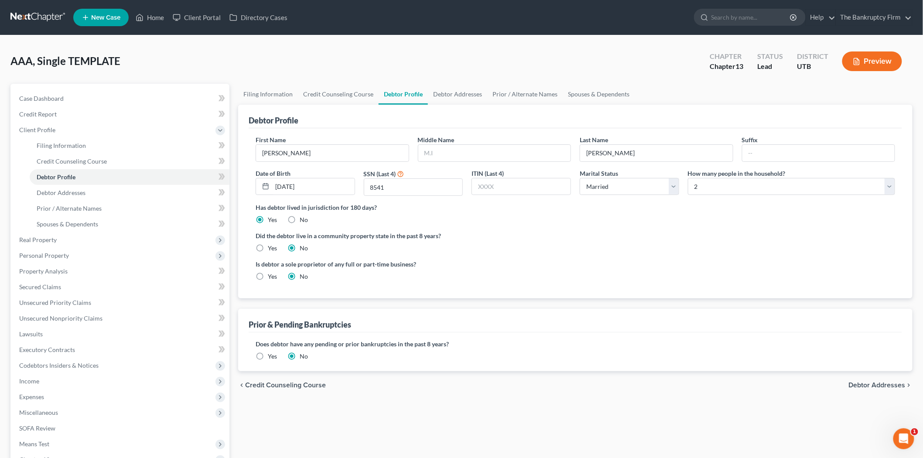
click at [607, 177] on label "Marital Status" at bounding box center [599, 173] width 38 height 9
click at [615, 183] on select "Select Single Married Separated Divorced Widowed" at bounding box center [629, 186] width 99 height 17
select select "0"
click at [580, 178] on select "Select Single Married Separated Divorced Widowed" at bounding box center [629, 186] width 99 height 17
drag, startPoint x: 696, startPoint y: 248, endPoint x: 704, endPoint y: 239, distance: 11.4
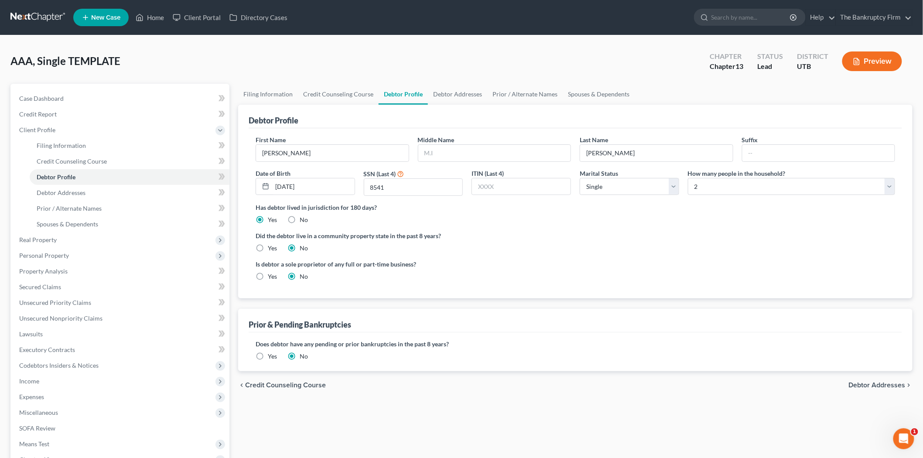
click at [699, 246] on div "Did the debtor live in a community property state in the past 8 years? Yes No" at bounding box center [575, 241] width 639 height 21
click at [744, 190] on select "Select 1 2 3 4 5 6 7 8 9 10 11 12 13 14 15 16 17 18 19 20" at bounding box center [791, 186] width 207 height 17
click at [670, 218] on div "Has debtor lived in jurisdiction for 180 days? Yes No Debtor must reside in jur…" at bounding box center [575, 213] width 639 height 21
click at [722, 182] on select "Select 1 2 3 4 5 6 7 8 9 10 11 12 13 14 15 16 17 18 19 20" at bounding box center [791, 186] width 207 height 17
click at [688, 178] on select "Select 1 2 3 4 5 6 7 8 9 10 11 12 13 14 15 16 17 18 19 20" at bounding box center [791, 186] width 207 height 17
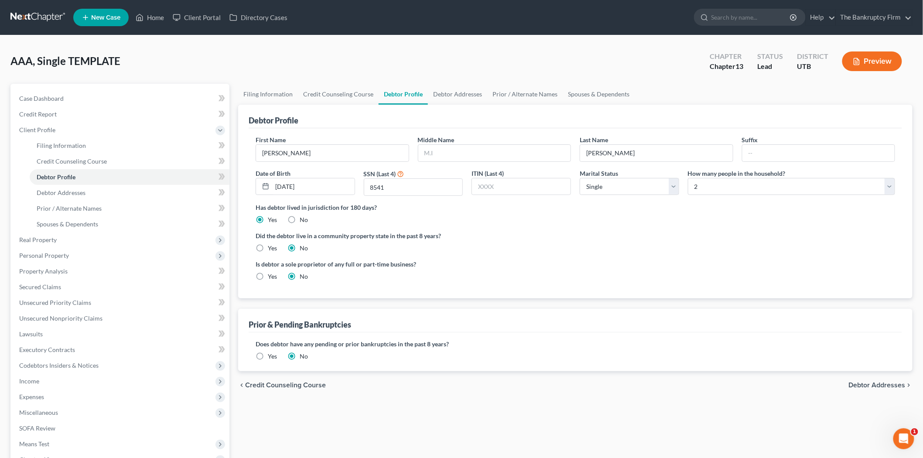
click at [641, 224] on div "Has debtor lived in jurisdiction for 180 days? Yes No Debtor must reside in jur…" at bounding box center [575, 213] width 639 height 21
click at [449, 98] on link "Debtor Addresses" at bounding box center [457, 94] width 59 height 21
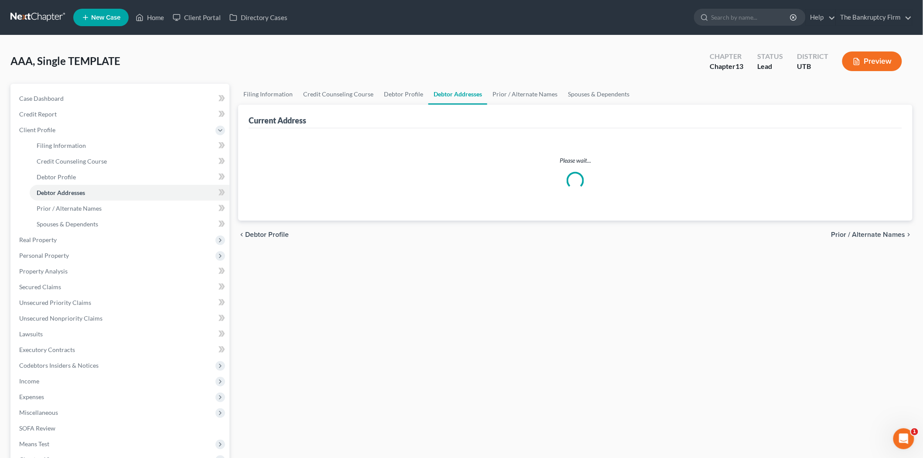
select select "0"
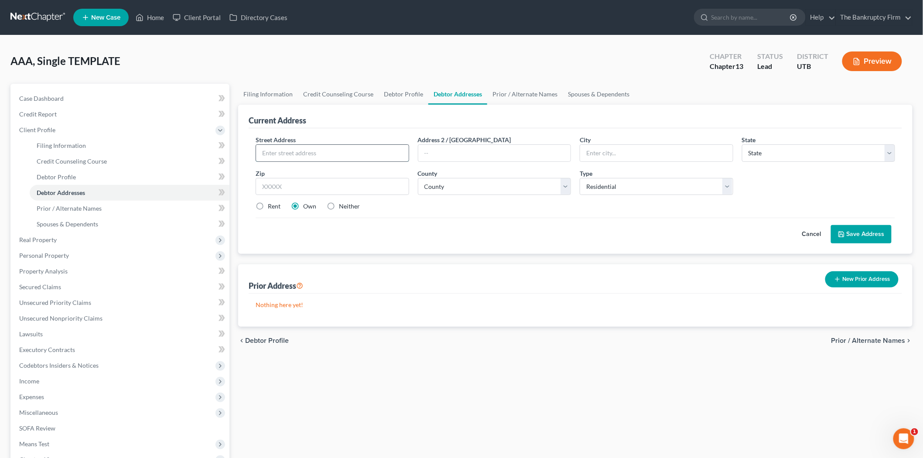
drag, startPoint x: 336, startPoint y: 153, endPoint x: 326, endPoint y: 150, distance: 10.8
click at [336, 153] on input "text" at bounding box center [332, 153] width 153 height 17
type input "2272 S 2685 W"
click at [290, 181] on input "text" at bounding box center [332, 186] width 153 height 17
type input "84075"
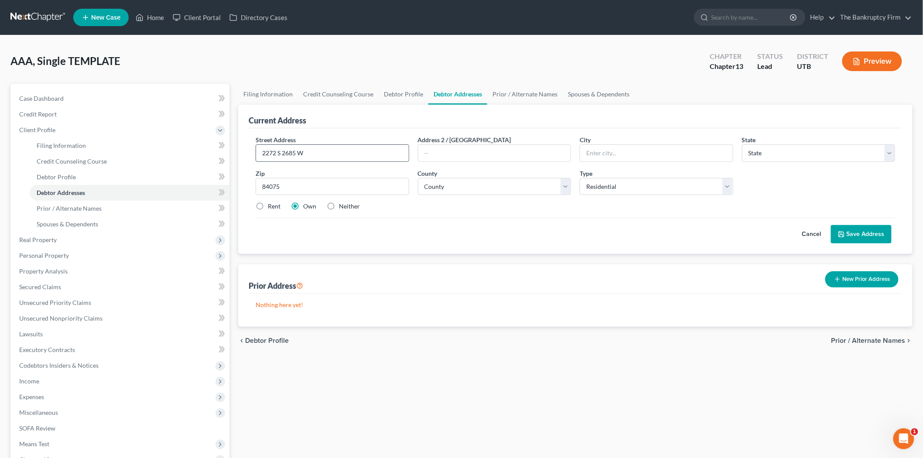
click at [338, 153] on input "2272 S 2685 W" at bounding box center [332, 153] width 153 height 17
type input "[GEOGRAPHIC_DATA]"
select select "46"
drag, startPoint x: 283, startPoint y: 155, endPoint x: 310, endPoint y: 149, distance: 27.3
click at [310, 149] on input "2272 S 2685 W" at bounding box center [332, 153] width 153 height 17
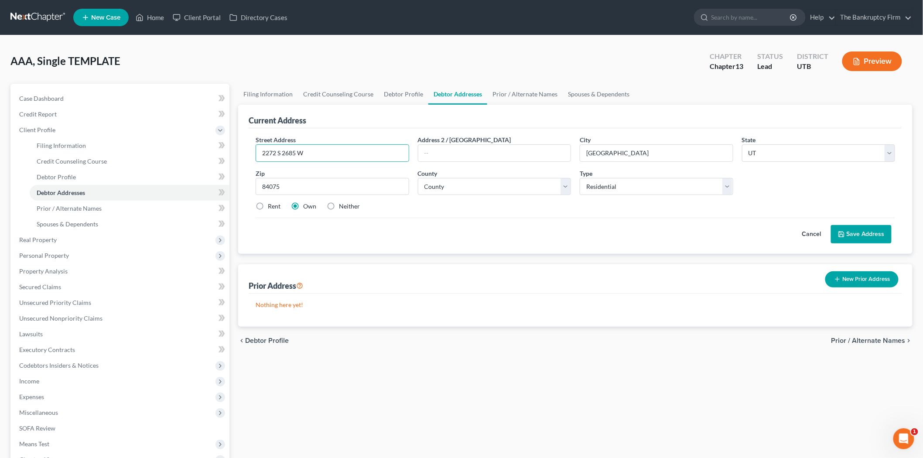
click at [474, 169] on div "County * County [GEOGRAPHIC_DATA] Box [GEOGRAPHIC_DATA] [GEOGRAPHIC_DATA] [GEOG…" at bounding box center [494, 182] width 162 height 27
click at [615, 155] on input "[GEOGRAPHIC_DATA]" at bounding box center [656, 153] width 153 height 17
click at [637, 215] on div "Street Address * 2272 S 2685 W Address 2 / [GEOGRAPHIC_DATA] * [GEOGRAPHIC_DATA…" at bounding box center [575, 176] width 648 height 83
click at [524, 186] on select "County [GEOGRAPHIC_DATA] [GEOGRAPHIC_DATA] [GEOGRAPHIC_DATA] [GEOGRAPHIC_DATA] …" at bounding box center [494, 186] width 153 height 17
click at [609, 243] on div "Street Address * 2272 S 2685 W Address 2 / [GEOGRAPHIC_DATA] * [GEOGRAPHIC_DATA…" at bounding box center [575, 191] width 653 height 126
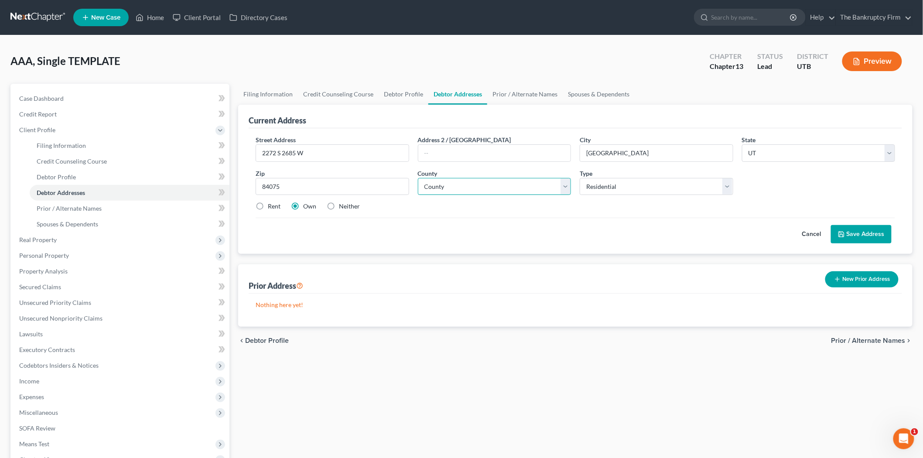
click at [564, 187] on select "County [GEOGRAPHIC_DATA] [GEOGRAPHIC_DATA] [GEOGRAPHIC_DATA] [GEOGRAPHIC_DATA] …" at bounding box center [494, 186] width 153 height 17
select select "5"
click at [418, 178] on select "County [GEOGRAPHIC_DATA] [GEOGRAPHIC_DATA] [GEOGRAPHIC_DATA] [GEOGRAPHIC_DATA] …" at bounding box center [494, 186] width 153 height 17
click at [553, 260] on div "Current Address Street Address * 2272 S 2685 W Address 2 / [GEOGRAPHIC_DATA] * …" at bounding box center [575, 216] width 674 height 222
click at [269, 207] on label "Rent" at bounding box center [274, 206] width 13 height 9
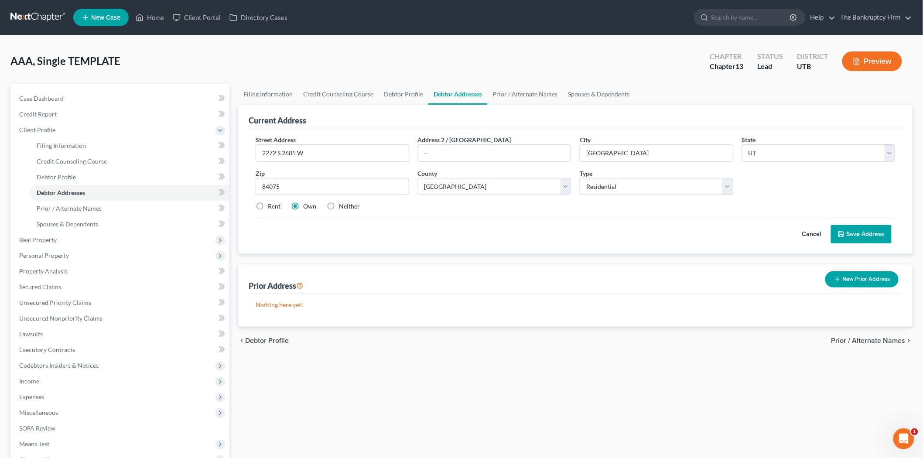
click at [271, 207] on input "Rent" at bounding box center [274, 205] width 6 height 6
radio input "true"
click at [863, 240] on button "Save Address" at bounding box center [861, 234] width 61 height 18
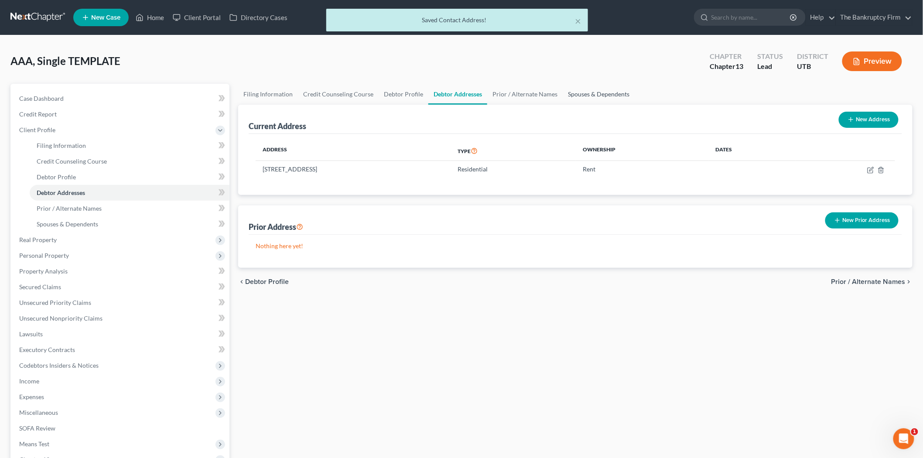
click at [609, 99] on link "Spouses & Dependents" at bounding box center [599, 94] width 72 height 21
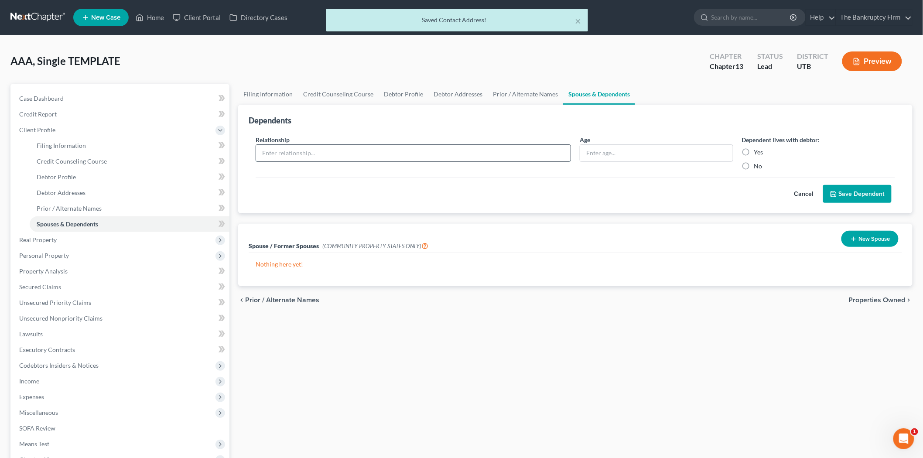
click at [556, 160] on input "text" at bounding box center [413, 153] width 314 height 17
click at [623, 153] on input "text" at bounding box center [656, 153] width 153 height 17
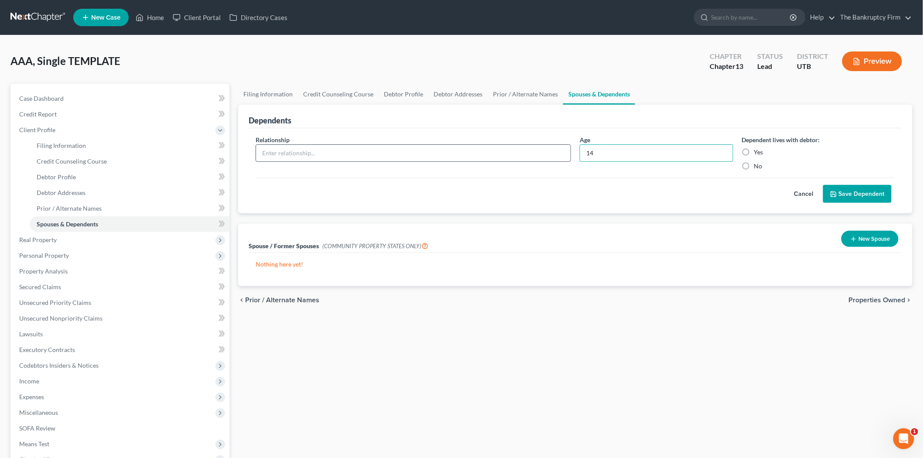
type input "14"
drag, startPoint x: 374, startPoint y: 157, endPoint x: 369, endPoint y: 158, distance: 5.3
click at [374, 157] on input "text" at bounding box center [413, 153] width 314 height 17
type input "daughter"
click at [754, 152] on label "Yes" at bounding box center [758, 152] width 9 height 9
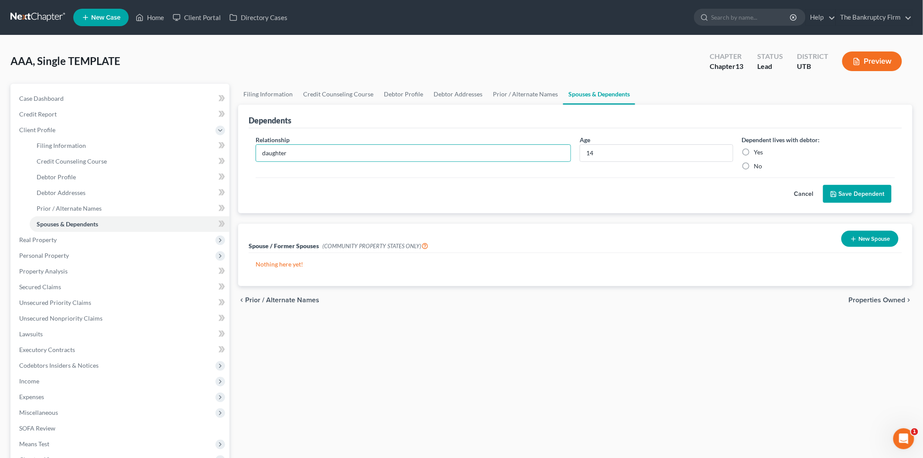
click at [757, 152] on input "Yes" at bounding box center [760, 151] width 6 height 6
radio input "true"
click at [868, 198] on button "Save Dependent" at bounding box center [857, 194] width 68 height 18
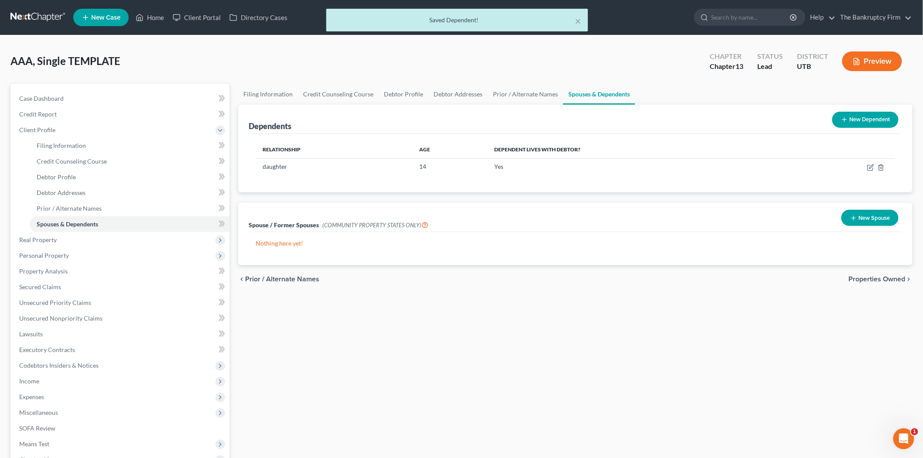
click at [332, 360] on div "Filing Information Credit Counseling Course Debtor Profile Debtor Addresses Pri…" at bounding box center [575, 312] width 683 height 457
click at [72, 261] on span "Personal Property" at bounding box center [120, 256] width 217 height 16
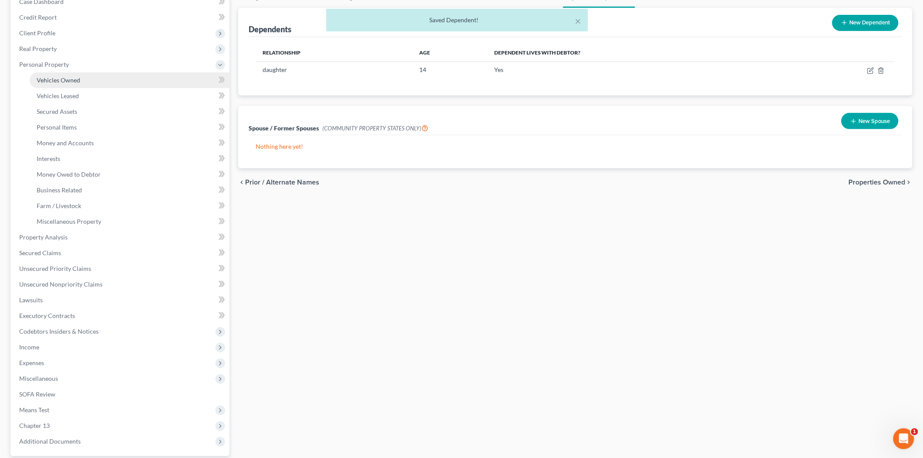
click at [94, 82] on link "Vehicles Owned" at bounding box center [130, 80] width 200 height 16
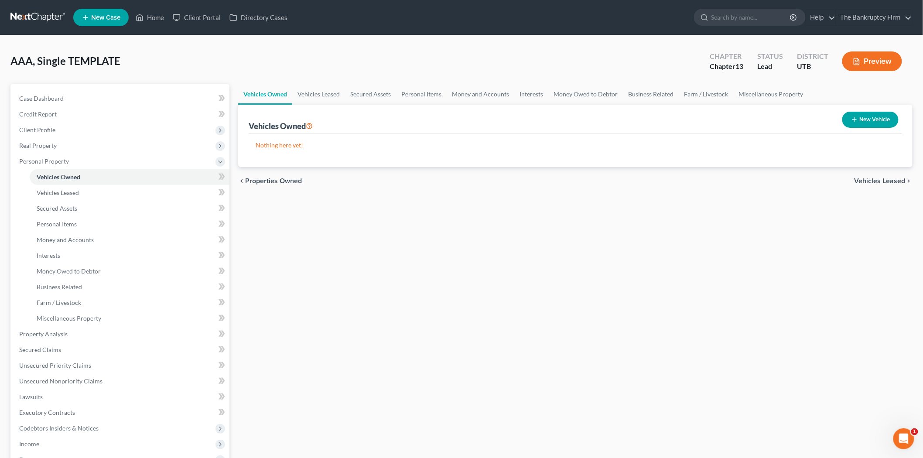
click at [866, 123] on button "New Vehicle" at bounding box center [870, 120] width 56 height 16
select select "0"
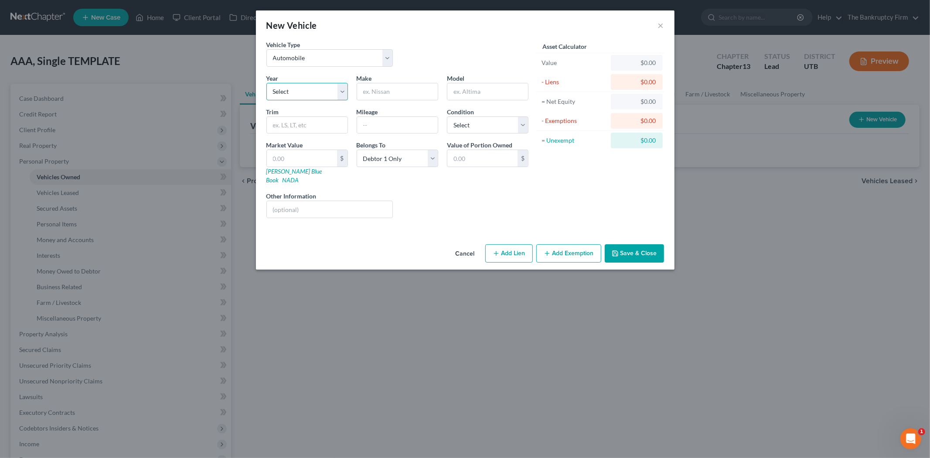
click at [346, 89] on select "Select 2026 2025 2024 2023 2022 2021 2020 2019 2018 2017 2016 2015 2014 2013 20…" at bounding box center [307, 91] width 82 height 17
select select "10"
click at [266, 83] on select "Select 2026 2025 2024 2023 2022 2021 2020 2019 2018 2017 2016 2015 2014 2013 20…" at bounding box center [307, 91] width 82 height 17
drag, startPoint x: 392, startPoint y: 109, endPoint x: 396, endPoint y: 95, distance: 15.1
click at [393, 107] on div "Mileage" at bounding box center [397, 120] width 90 height 27
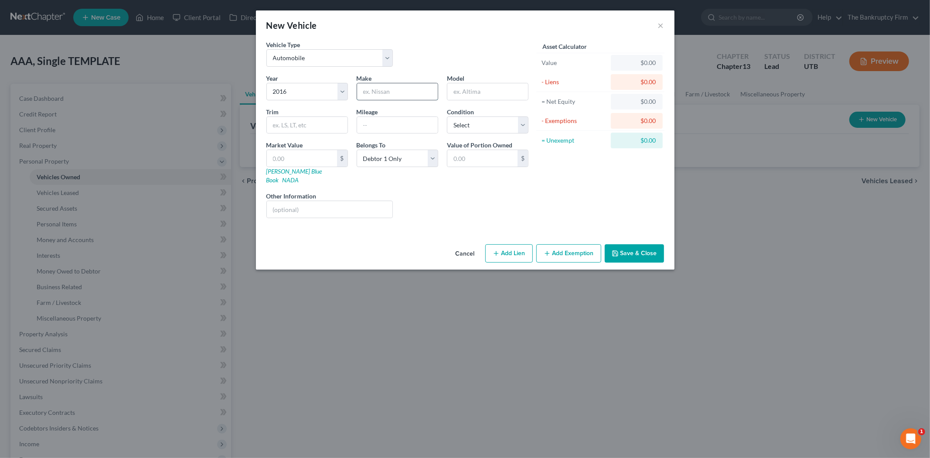
click at [396, 95] on input "text" at bounding box center [397, 91] width 81 height 17
type input "Chevy"
click at [472, 92] on input "text" at bounding box center [487, 91] width 81 height 17
type input "Silverado"
drag, startPoint x: 335, startPoint y: 130, endPoint x: 342, endPoint y: 129, distance: 7.5
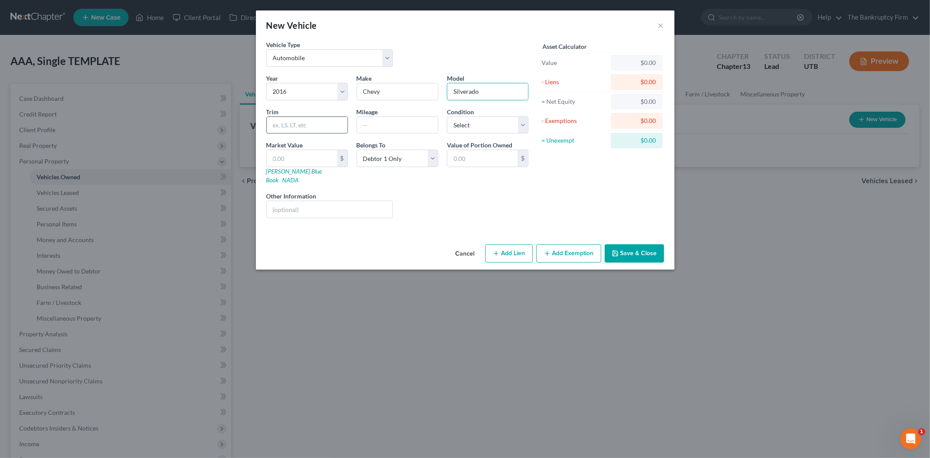
click at [335, 130] on input "text" at bounding box center [307, 125] width 81 height 17
click at [417, 139] on div "Year Select 2026 2025 2024 2023 2022 2021 2020 2019 2018 2017 2016 2015 2014 20…" at bounding box center [397, 149] width 271 height 151
click at [410, 119] on input "text" at bounding box center [397, 125] width 81 height 17
click at [547, 194] on div "Asset Calculator Value $0.00 - Liens $0.00 = Net Equity $0.00 - Exemptions $0.0…" at bounding box center [601, 132] width 136 height 185
click at [309, 159] on input "text" at bounding box center [302, 158] width 70 height 17
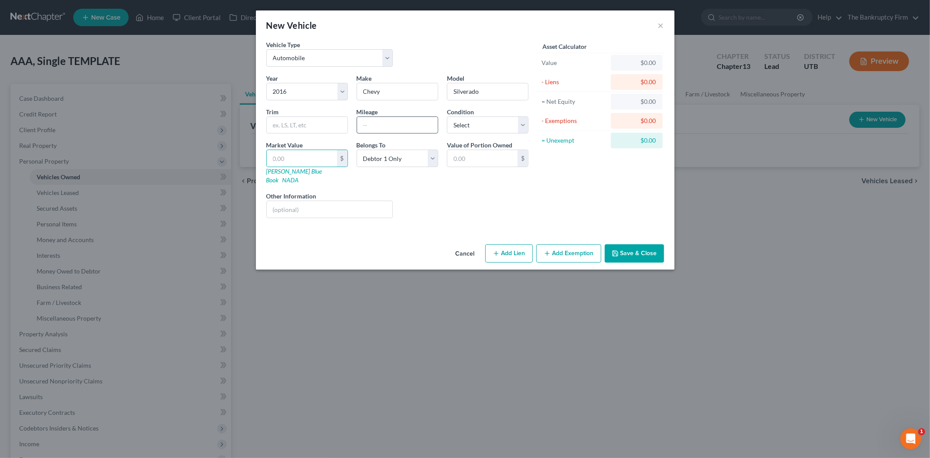
click at [388, 120] on input "text" at bounding box center [397, 125] width 81 height 17
type input "132000"
click at [452, 212] on div "Year Select 2026 2025 2024 2023 2022 2021 2020 2019 2018 2017 2016 2015 2014 20…" at bounding box center [397, 149] width 271 height 151
drag, startPoint x: 317, startPoint y: 156, endPoint x: 333, endPoint y: 170, distance: 21.3
click at [333, 170] on div "Market Value $ [PERSON_NAME] Blue Book NADA" at bounding box center [307, 162] width 90 height 44
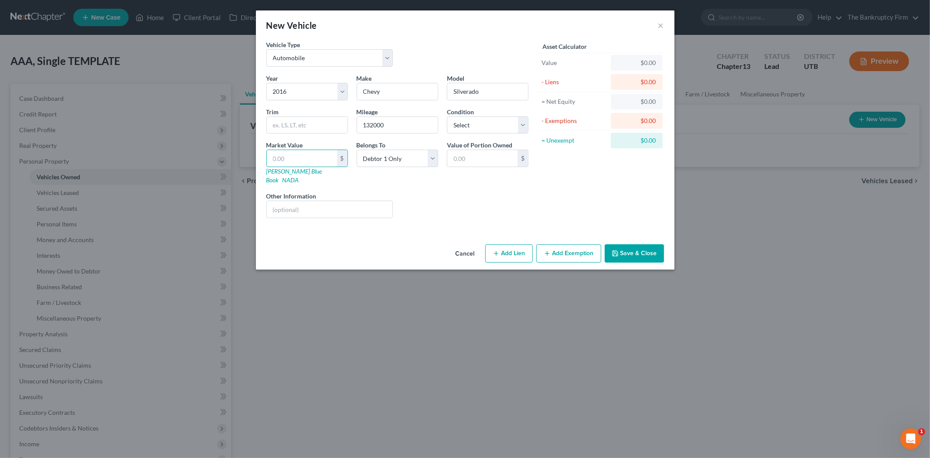
type input "1"
type input "1.00"
type input "17"
type input "17.00"
type input "170"
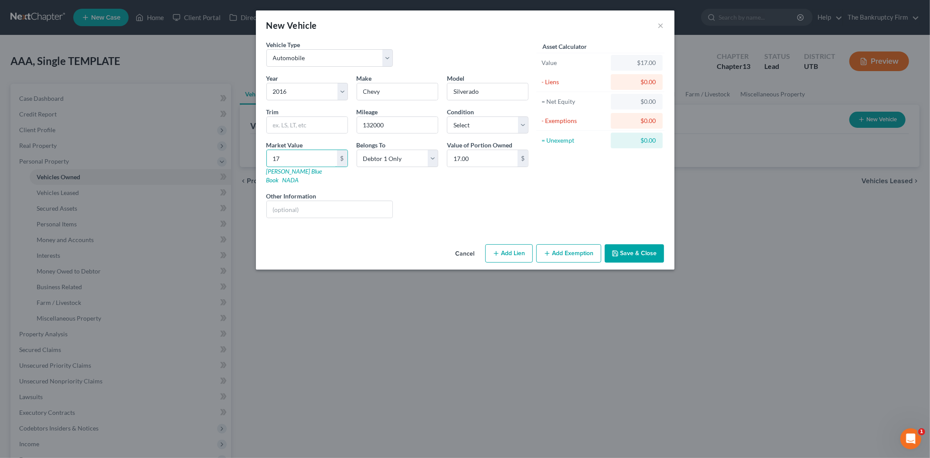
type input "170.00"
type input "1700"
type input "1,700.00"
type input "1,7000"
type input "17,000.00"
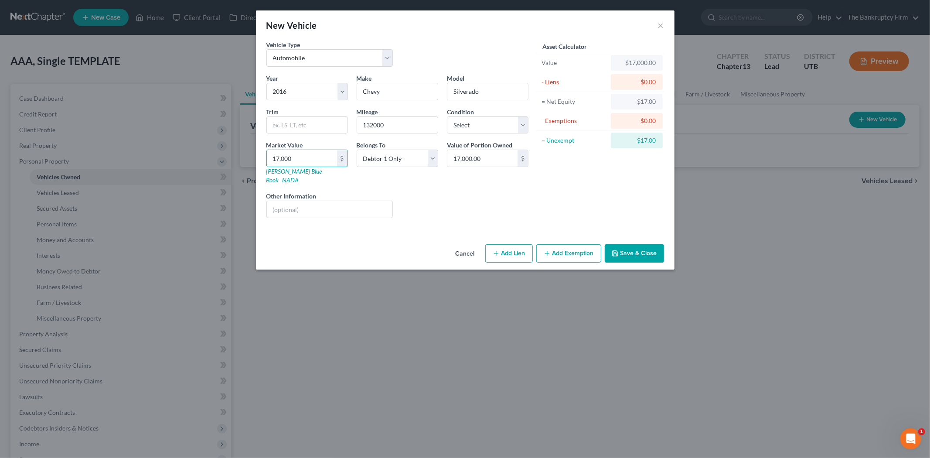
click at [560, 192] on div "Asset Calculator Value $17,000.00 - Liens $0.00 = Net Equity $17.00 - Exemption…" at bounding box center [601, 132] width 136 height 185
click at [307, 157] on input "17,000" at bounding box center [302, 158] width 70 height 17
type input "1"
type input "1.00"
type input "16"
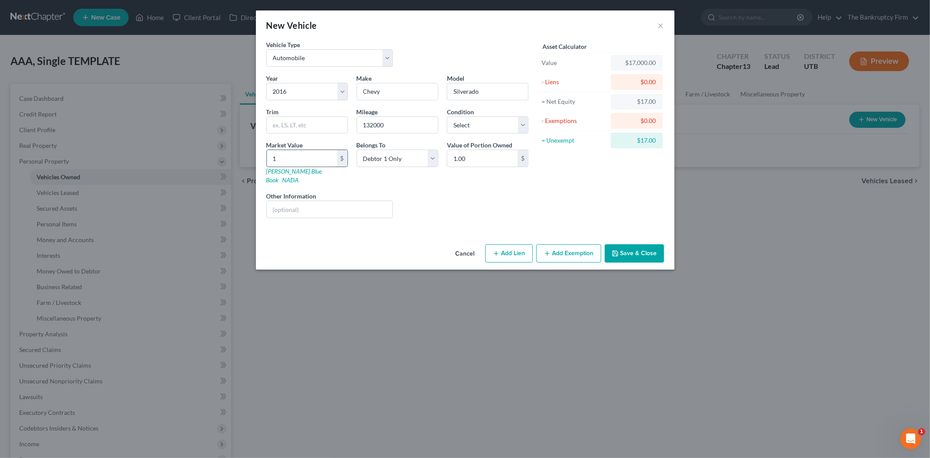
type input "16.00"
type input "160"
type input "160.00"
type input "1600"
type input "1,600.00"
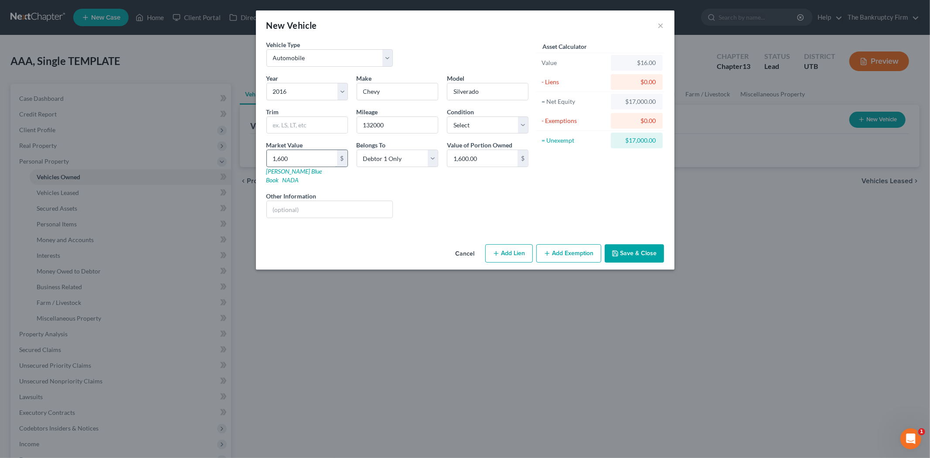
type input "1,6000"
type input "16,000.00"
type input "16,000"
click at [436, 191] on div "Liens Select" at bounding box center [465, 204] width 136 height 27
click at [638, 244] on button "Save & Close" at bounding box center [634, 253] width 59 height 18
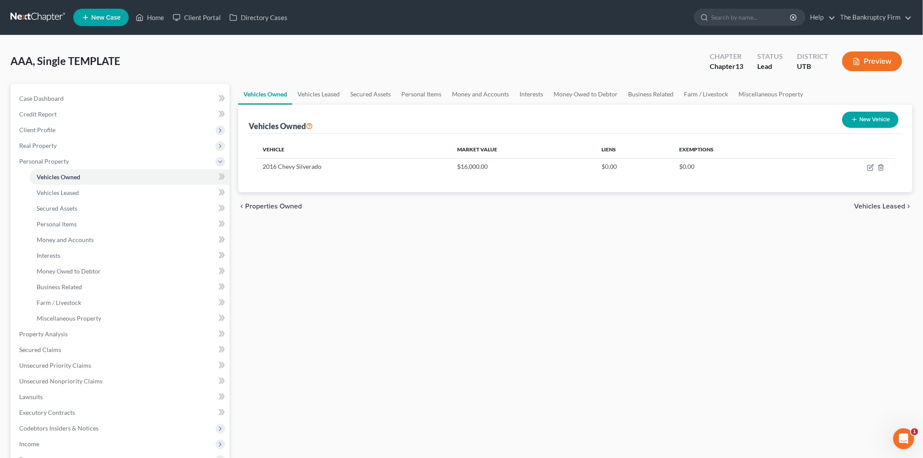
click at [395, 201] on div "chevron_left Properties Owned Vehicles Leased chevron_right" at bounding box center [575, 206] width 674 height 28
click at [57, 92] on link "Case Dashboard" at bounding box center [120, 99] width 217 height 16
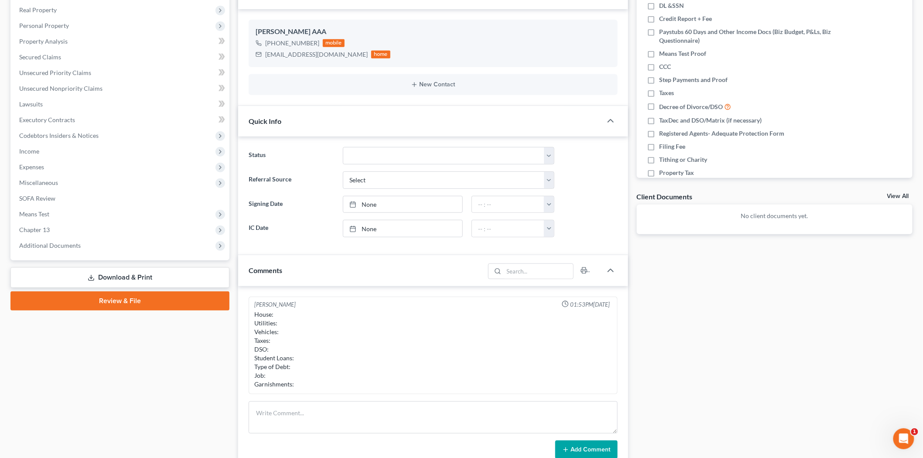
scroll to position [273, 0]
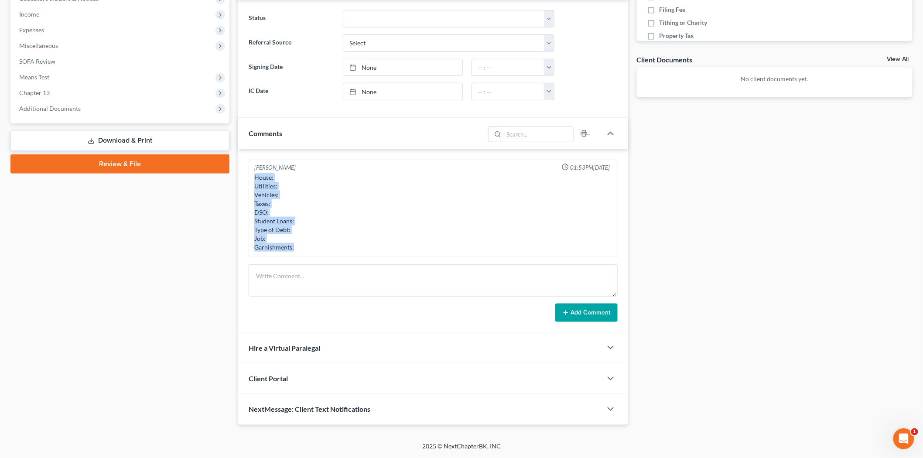
drag, startPoint x: 263, startPoint y: 188, endPoint x: 317, endPoint y: 239, distance: 75.0
click at [307, 249] on div "House: Utilities: Vehicles: Taxes: DSO: Student Loans: Type of Debt: Job: Garni…" at bounding box center [433, 212] width 358 height 78
copy div "House: Utilities: Vehicles: Taxes: DSO: Student Loans: Type of Debt: Job: Garni…"
click at [336, 267] on textarea at bounding box center [433, 280] width 369 height 32
paste textarea "House: Utilities: Vehicles: Taxes: DSO: Student Loans: Type of Debt: Job: Garni…"
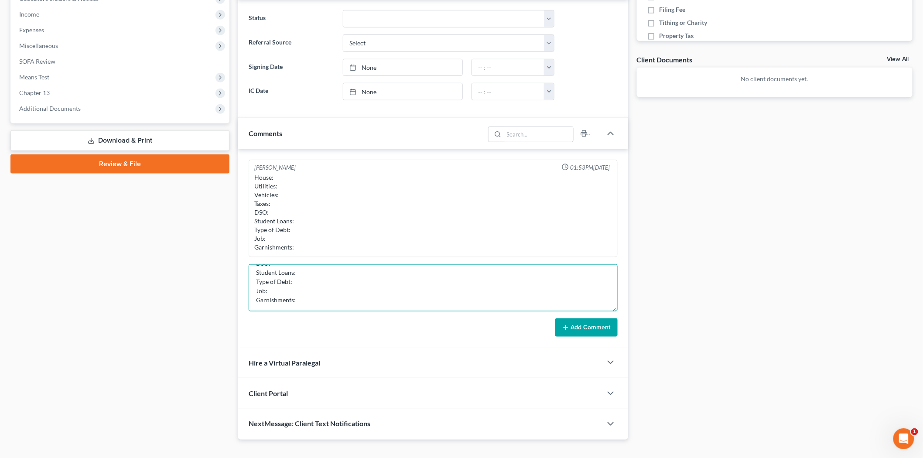
scroll to position [0, 0]
drag, startPoint x: 617, startPoint y: 296, endPoint x: 634, endPoint y: 396, distance: 101.4
click at [625, 348] on div "[PERSON_NAME] 01:53PM[DATE] House: Utilities: Vehicles: Taxes: DSO: Student Loa…" at bounding box center [433, 248] width 390 height 198
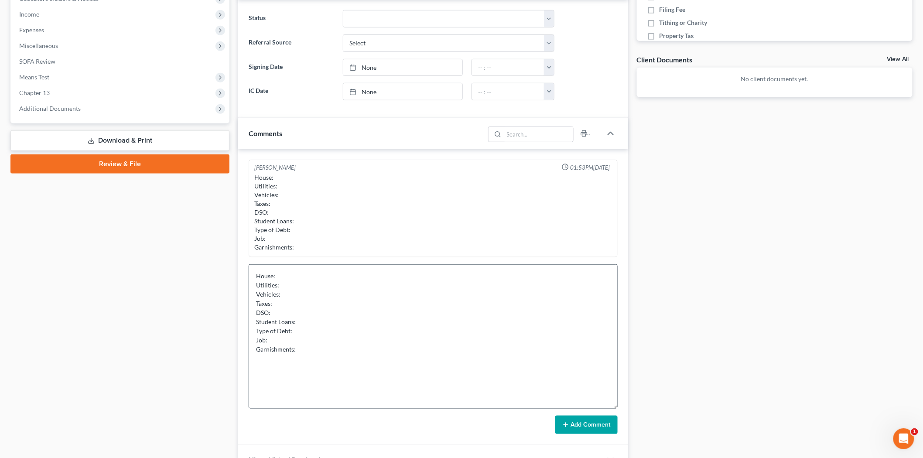
drag, startPoint x: 683, startPoint y: 354, endPoint x: 445, endPoint y: 341, distance: 238.4
click at [674, 354] on div "Docs Tasks Events Fees Timer 0% Completed Nothing here yet! DL &SSN Credit Repo…" at bounding box center [774, 174] width 285 height 726
click at [312, 280] on textarea "House: Utilities: Vehicles: Taxes: DSO: Student Loans: Type of Debt: Job: Garni…" at bounding box center [433, 336] width 369 height 144
click at [297, 284] on textarea "House: Current ($732 monthly) Utilities: Vehicles: Taxes: DSO: Student Loans: T…" at bounding box center [433, 336] width 369 height 144
drag, startPoint x: 310, startPoint y: 285, endPoint x: 280, endPoint y: 287, distance: 30.6
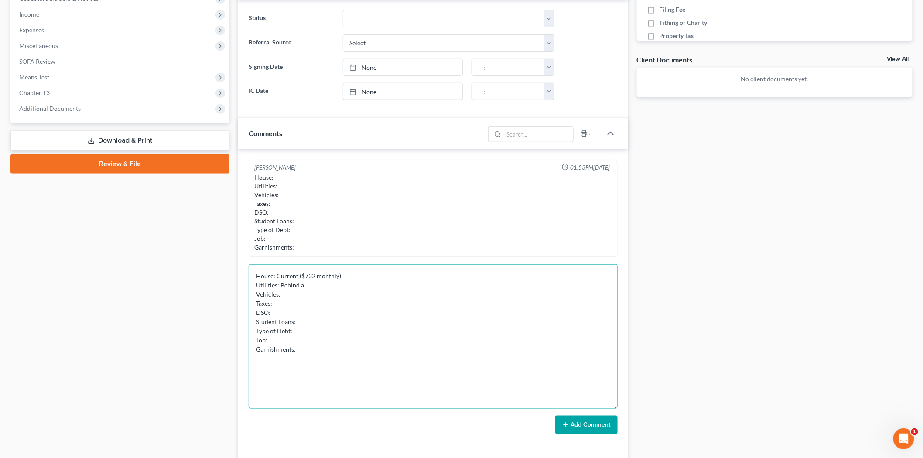
click at [280, 287] on textarea "House: Current ($732 monthly) Utilities: Behind a Vehicles: Taxes: DSO: Student…" at bounding box center [433, 336] width 369 height 144
click at [336, 287] on textarea "House: Current ($732 monthly) Utilities: Behind a Vehicles: Taxes: DSO: Student…" at bounding box center [433, 336] width 369 height 144
click at [317, 286] on textarea "House: Current ($732 monthly) Utilities: Behind on gas light Vehicles: Taxes: D…" at bounding box center [433, 336] width 369 height 144
drag, startPoint x: 348, startPoint y: 288, endPoint x: 342, endPoint y: 290, distance: 5.7
click at [346, 289] on textarea "House: Current ($732 monthly) Utilities: Behind on gas, light Vehicles: Taxes: …" at bounding box center [433, 336] width 369 height 144
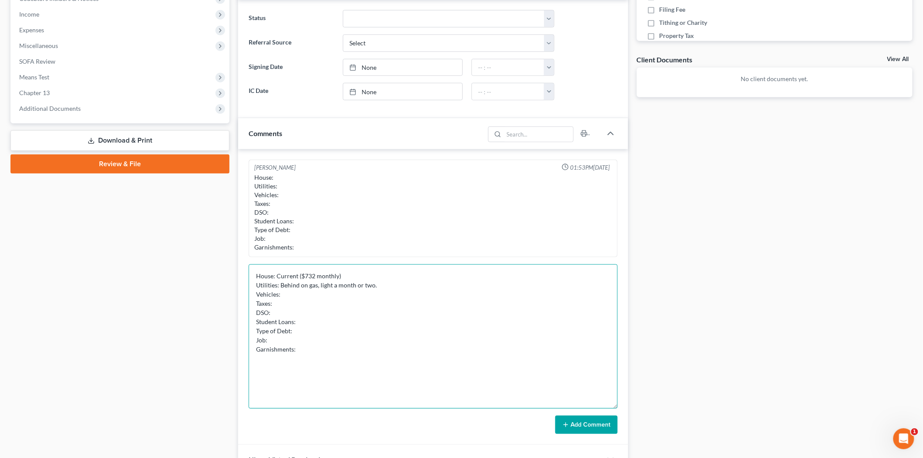
click at [334, 294] on textarea "House: Current ($732 monthly) Utilities: Behind on gas, light a month or two. V…" at bounding box center [433, 336] width 369 height 144
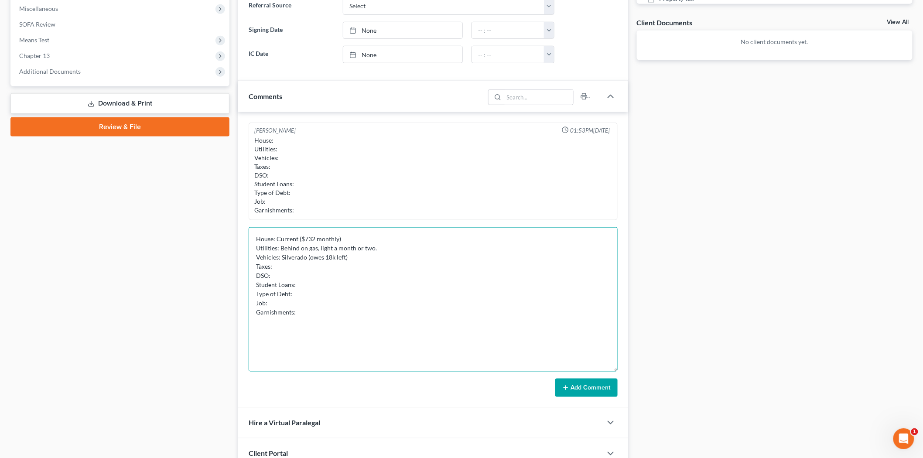
scroll to position [369, 0]
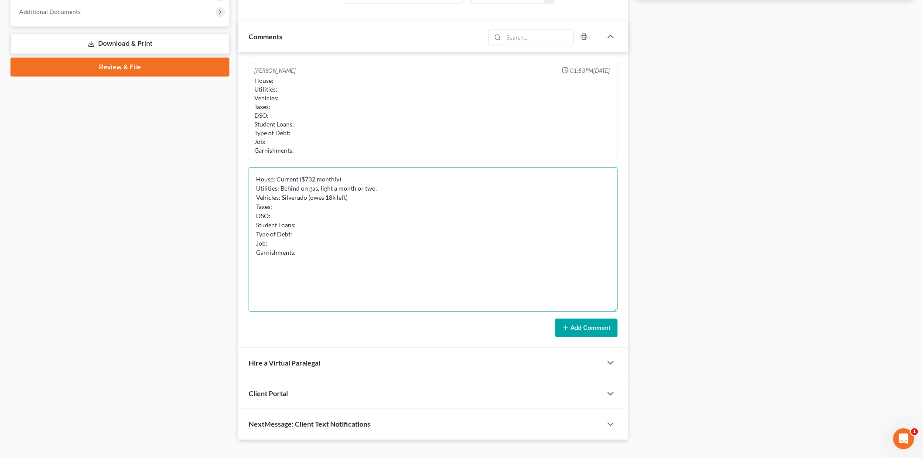
click at [337, 207] on textarea "House: Current ($732 monthly) Utilities: Behind on gas, light a month or two. V…" at bounding box center [433, 239] width 369 height 144
click at [362, 200] on textarea "House: Current ($732 monthly) Utilities: Behind on gas, light a month or two. V…" at bounding box center [433, 239] width 369 height 144
click at [351, 206] on textarea "House: Current ($732 monthly) Utilities: Behind on gas, light a month or two. V…" at bounding box center [433, 239] width 369 height 144
click at [327, 211] on textarea "House: Current ($732 monthly) Utilities: Behind on gas, light a month or two. V…" at bounding box center [433, 239] width 369 height 144
click at [305, 213] on textarea "House: Current ($732 monthly) Utilities: Behind on gas, light a month or two. V…" at bounding box center [433, 239] width 369 height 144
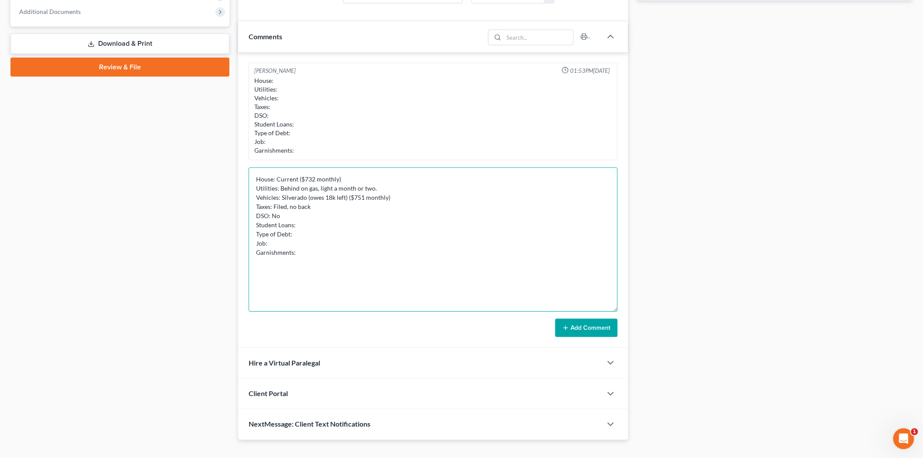
click at [319, 222] on textarea "House: Current ($732 monthly) Utilities: Behind on gas, light a month or two. V…" at bounding box center [433, 239] width 369 height 144
click at [302, 229] on textarea "House: Current ($732 monthly) Utilities: Behind on gas, light a month or two. V…" at bounding box center [433, 239] width 369 height 144
click at [301, 232] on textarea "House: Current ($732 monthly) Utilities: Behind on gas, light a month or two. V…" at bounding box center [433, 239] width 369 height 144
click at [288, 243] on textarea "House: Current ($732 monthly) Utilities: Behind on gas, light a month or two. V…" at bounding box center [433, 239] width 369 height 144
click at [395, 234] on textarea "House: Current ($732 monthly) Utilities: Behind on gas, light a month or two. V…" at bounding box center [433, 239] width 369 height 144
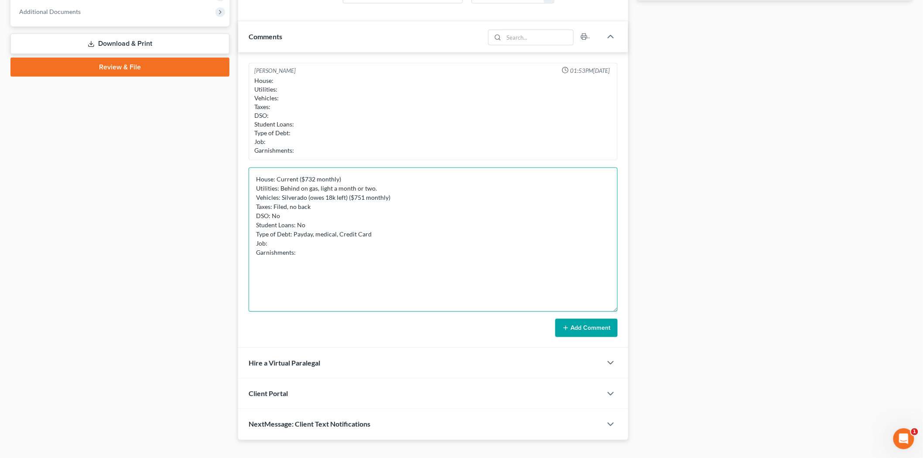
click at [372, 244] on textarea "House: Current ($732 monthly) Utilities: Behind on gas, light a month or two. V…" at bounding box center [433, 239] width 369 height 144
click at [382, 230] on textarea "House: Current ($732 monthly) Utilities: Behind on gas, light a month or two. V…" at bounding box center [433, 239] width 369 height 144
click at [355, 242] on textarea "House: Current ($732 monthly) Utilities: Behind on gas, light a month or two. V…" at bounding box center [433, 239] width 369 height 144
click at [392, 236] on textarea "House: Current ($732 monthly) Utilities: Behind on gas, light a month or two. V…" at bounding box center [433, 239] width 369 height 144
click at [322, 245] on textarea "House: Current ($732 monthly) Utilities: Behind on gas, light a month or two. V…" at bounding box center [433, 239] width 369 height 144
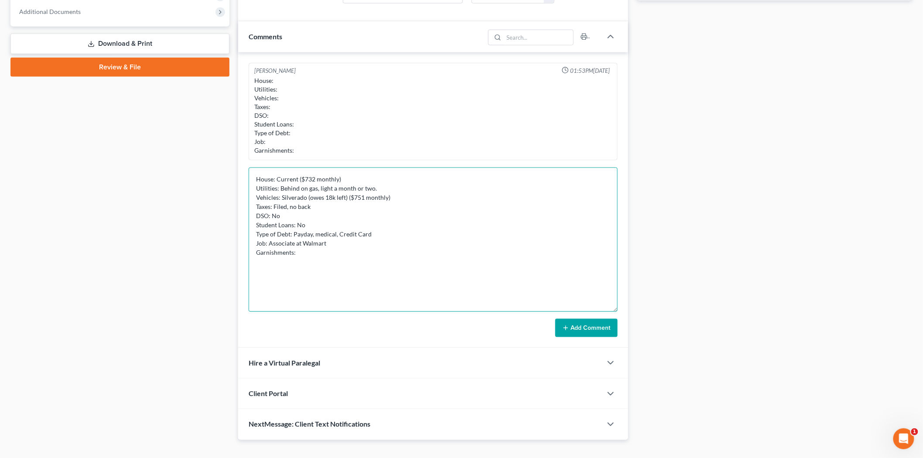
click at [312, 255] on textarea "House: Current ($732 monthly) Utilities: Behind on gas, light a month or two. V…" at bounding box center [433, 239] width 369 height 144
type textarea "House: Current ($732 monthly) Utilities: Behind on gas, light a month or two. V…"
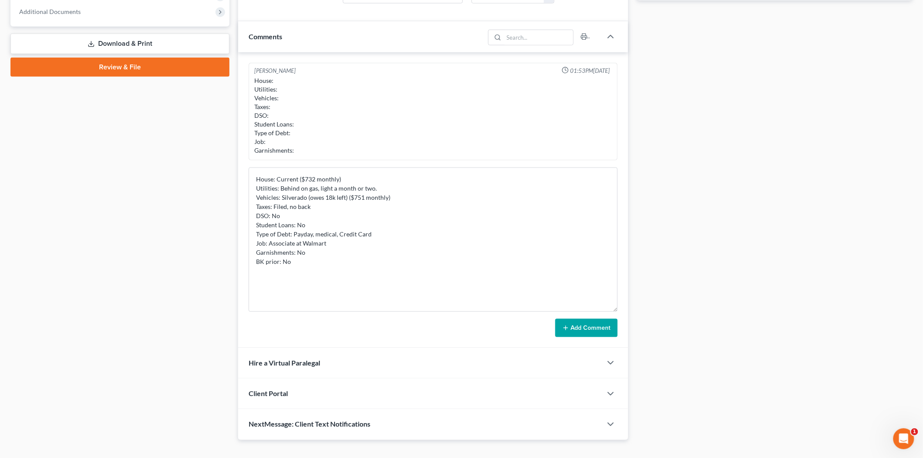
click at [574, 338] on div "[PERSON_NAME] 01:53PM[DATE] House: Utilities: Vehicles: Taxes: DSO: Student Loa…" at bounding box center [433, 200] width 390 height 296
click at [580, 325] on button "Add Comment" at bounding box center [586, 328] width 62 height 18
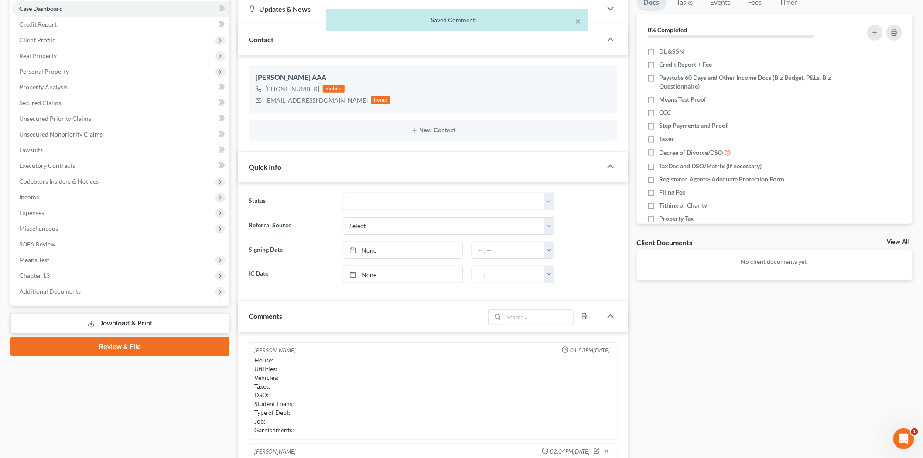
scroll to position [0, 0]
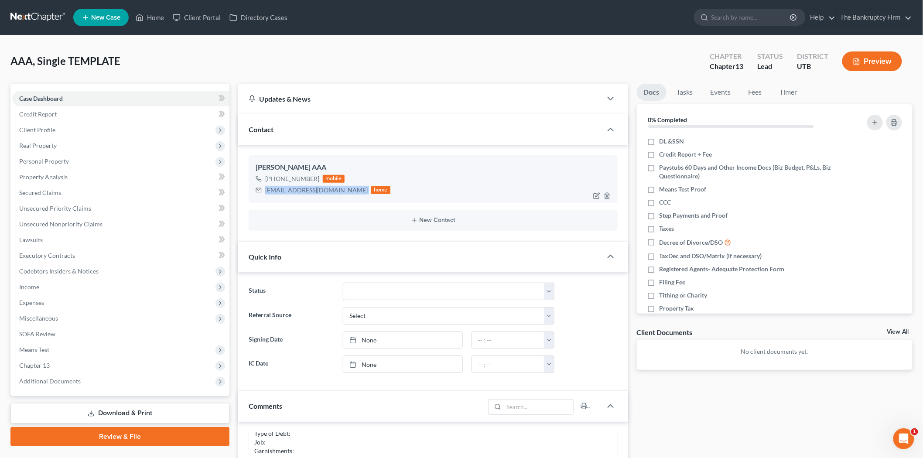
drag, startPoint x: 264, startPoint y: 191, endPoint x: 330, endPoint y: 192, distance: 65.9
click at [330, 192] on div "[EMAIL_ADDRESS][DOMAIN_NAME] home" at bounding box center [323, 189] width 135 height 11
copy div "[EMAIL_ADDRESS][DOMAIN_NAME]"
drag, startPoint x: 273, startPoint y: 178, endPoint x: 316, endPoint y: 176, distance: 43.2
click at [316, 176] on div "[PHONE_NUMBER] mobile" at bounding box center [323, 178] width 135 height 11
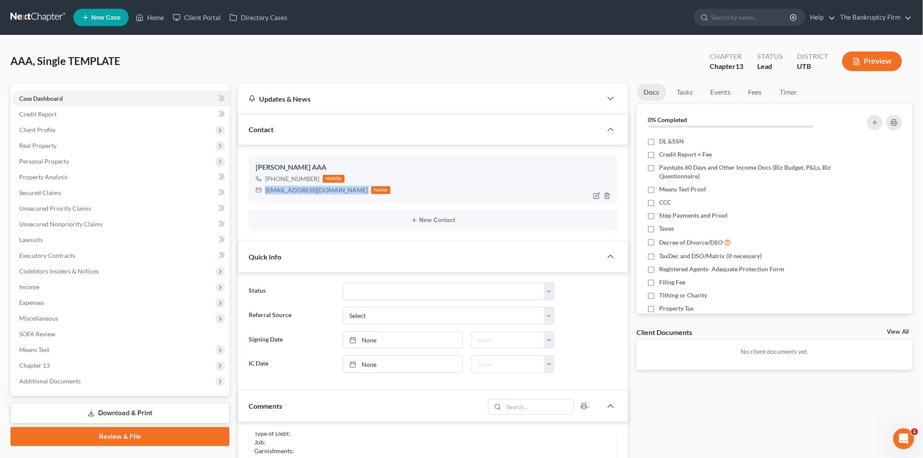
copy div "[PHONE_NUMBER]"
click at [78, 148] on span "Real Property" at bounding box center [120, 146] width 217 height 16
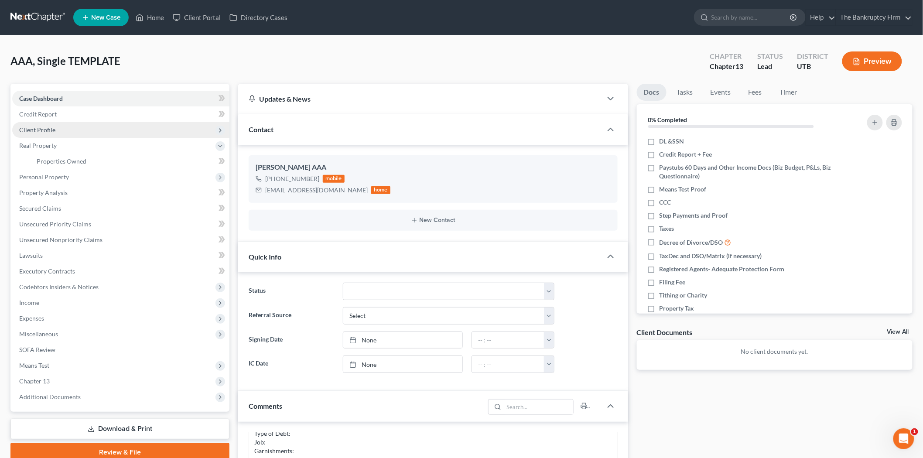
click at [77, 130] on span "Client Profile" at bounding box center [120, 130] width 217 height 16
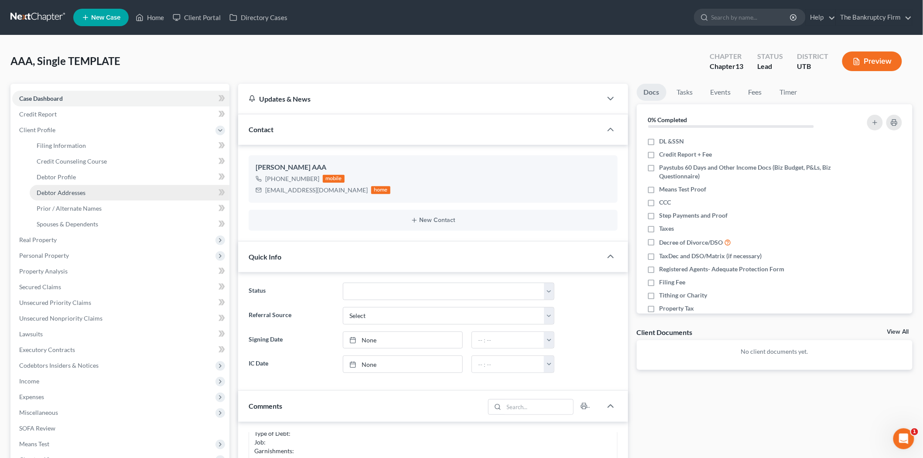
click at [71, 189] on span "Debtor Addresses" at bounding box center [61, 192] width 49 height 7
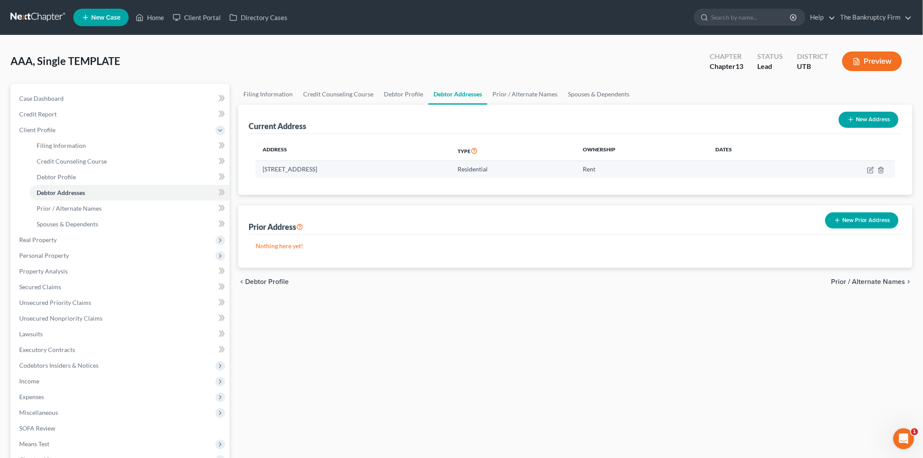
drag, startPoint x: 263, startPoint y: 169, endPoint x: 378, endPoint y: 170, distance: 114.3
click at [378, 170] on td "[STREET_ADDRESS]" at bounding box center [353, 169] width 195 height 17
click at [258, 64] on div "AAA, Single TEMPLATE Upgraded Chapter Chapter 13 Status Lead District UTB Previ…" at bounding box center [461, 65] width 902 height 38
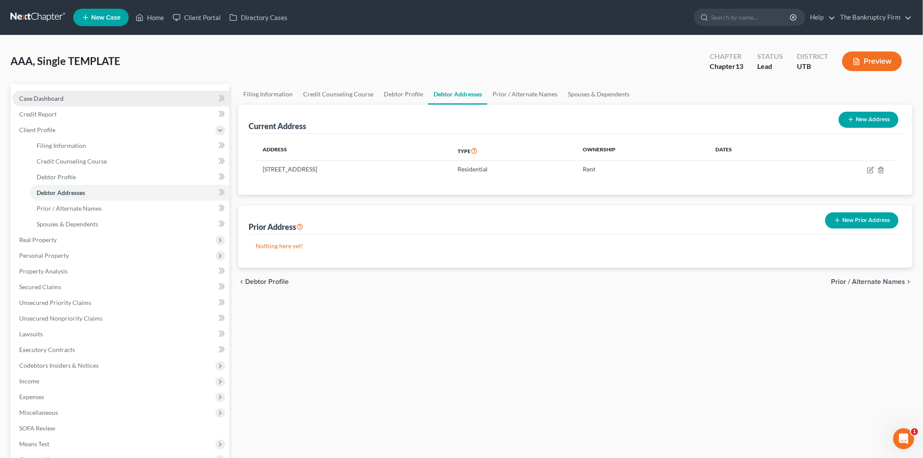
click at [83, 103] on link "Case Dashboard" at bounding box center [120, 99] width 217 height 16
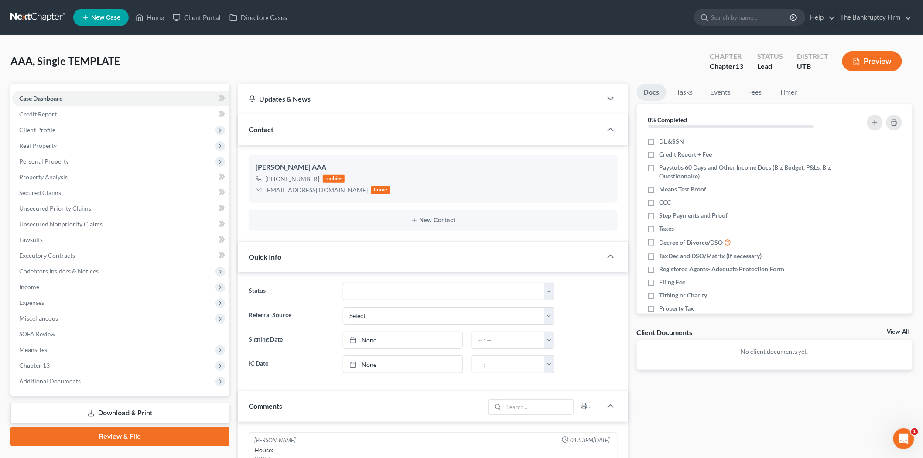
scroll to position [69, 0]
